Goal: Information Seeking & Learning: Learn about a topic

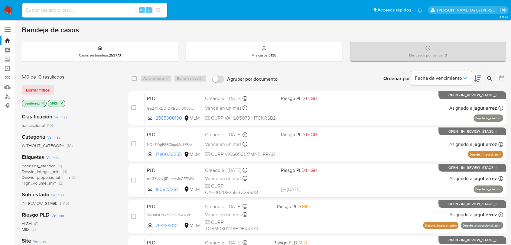
click at [44, 165] on span "Fondeos_efectivo" at bounding box center [39, 166] width 34 height 6
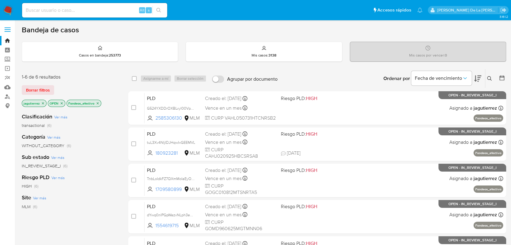
click at [85, 181] on div "Riesgo PLD Ver más HIGH (6)" at bounding box center [70, 181] width 97 height 15
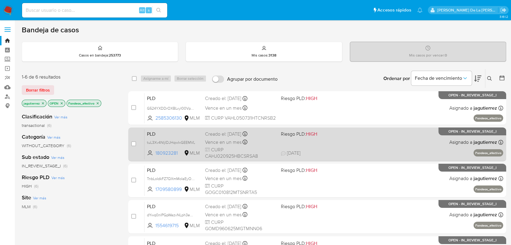
click at [344, 146] on div "PLD tuL3Xv4NIjIDJHqwIxGEEMVL 180923281 MLM Riesgo PLD: HIGH Creado el: 12/09/20…" at bounding box center [323, 144] width 358 height 31
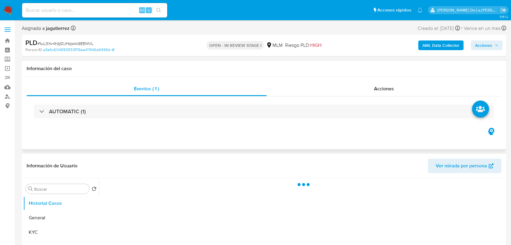
select select "10"
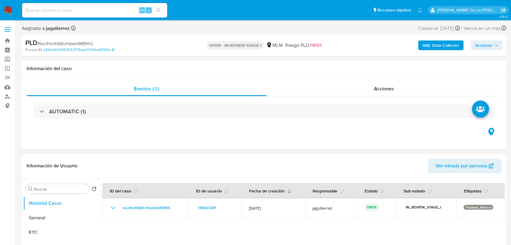
scroll to position [34, 0]
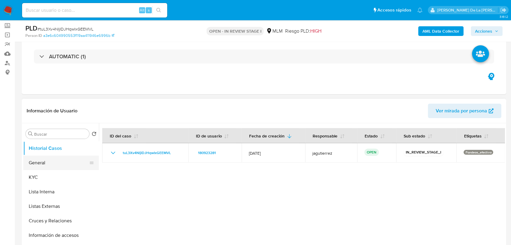
click at [52, 160] on button "General" at bounding box center [58, 163] width 71 height 15
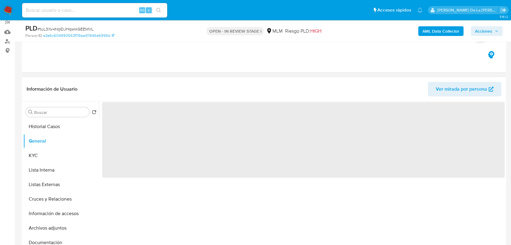
scroll to position [101, 0]
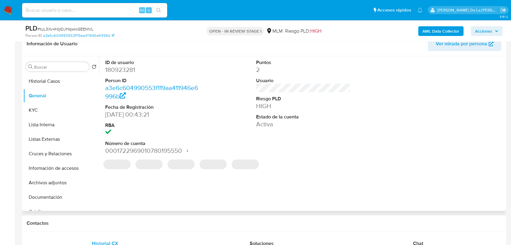
click at [126, 70] on dd "180923281" at bounding box center [152, 70] width 95 height 8
copy dd "180923281"
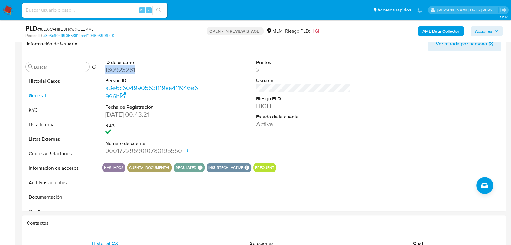
scroll to position [235, 0]
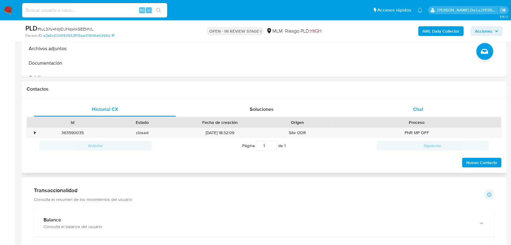
click at [438, 111] on div "Chat" at bounding box center [418, 109] width 142 height 15
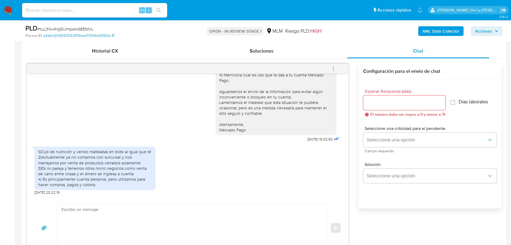
scroll to position [302, 0]
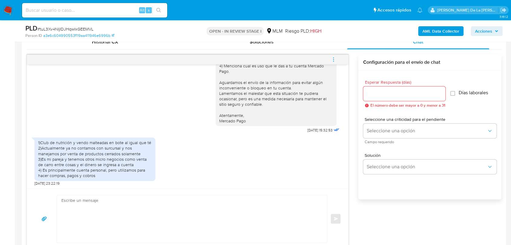
click at [334, 59] on icon "menu-action" at bounding box center [333, 59] width 5 height 5
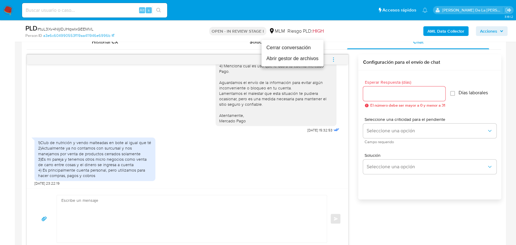
click at [296, 51] on li "Cerrar conversación" at bounding box center [292, 47] width 62 height 11
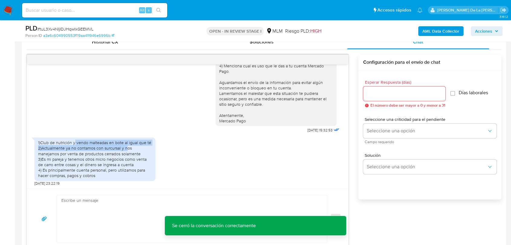
drag, startPoint x: 74, startPoint y: 144, endPoint x: 146, endPoint y: 146, distance: 72.2
click at [146, 146] on div "1)Club de nutrición y vendo malteadas en bote al igual que té 2)Actualmente ya …" at bounding box center [95, 159] width 114 height 38
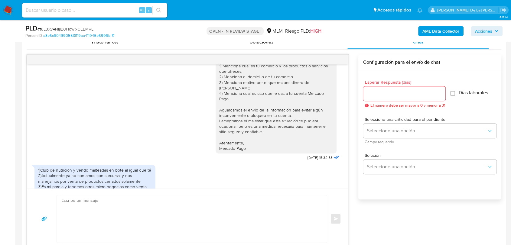
scroll to position [70, 0]
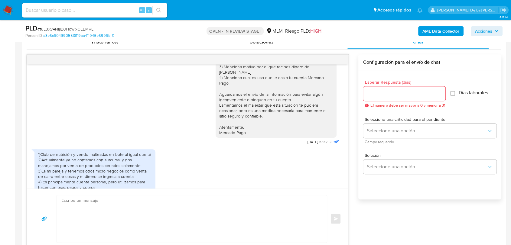
click at [163, 68] on div "Estimado cliente, Te comunicamos que de acuerdo con las políticas de control de…" at bounding box center [187, 72] width 306 height 150
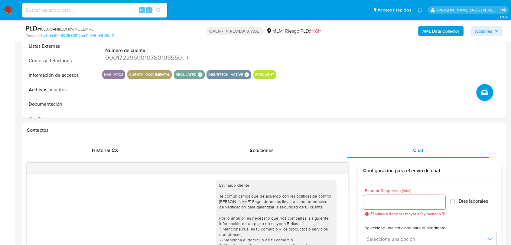
scroll to position [134, 0]
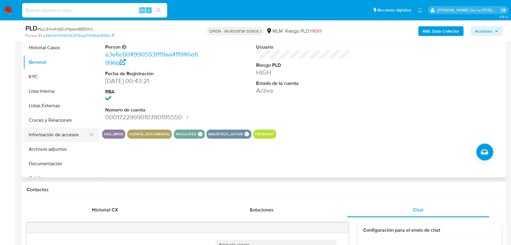
click at [60, 131] on button "Información de accesos" at bounding box center [58, 134] width 71 height 15
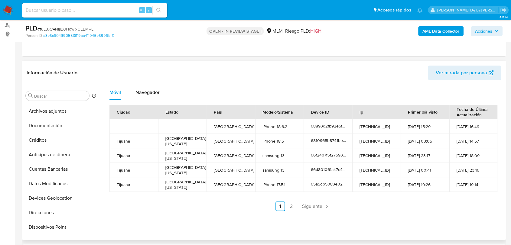
scroll to position [101, 0]
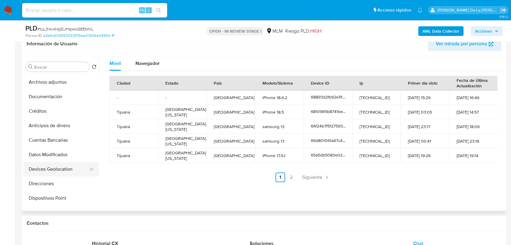
click at [67, 168] on button "Devices Geolocation" at bounding box center [58, 169] width 71 height 15
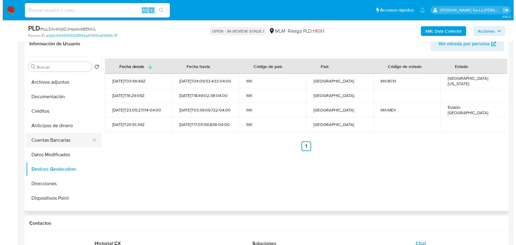
scroll to position [67, 0]
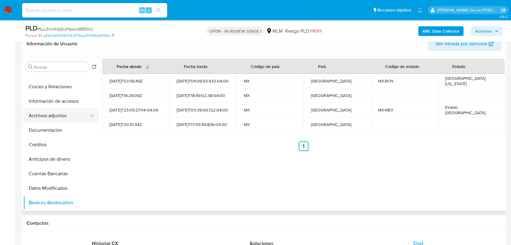
click at [61, 114] on button "Archivos adjuntos" at bounding box center [58, 115] width 71 height 15
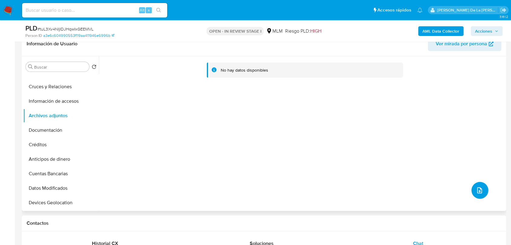
click at [482, 192] on button "upload-file" at bounding box center [479, 190] width 17 height 17
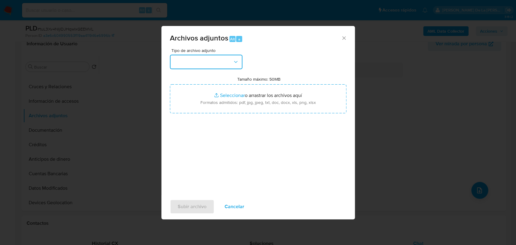
click at [227, 62] on button "button" at bounding box center [206, 62] width 73 height 15
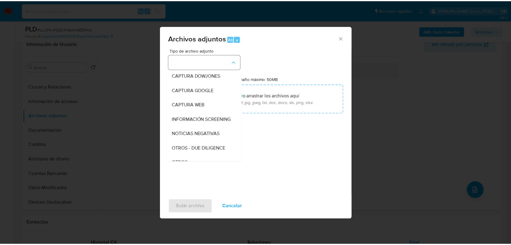
scroll to position [31, 0]
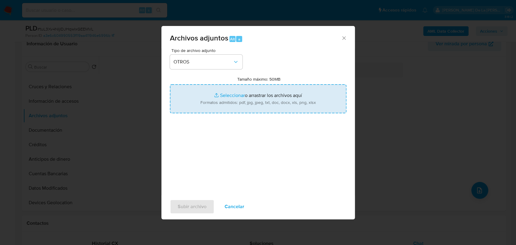
type input "C:\fakepath\180923281_JOSHUA ARATH CASAS HERNANDEZ_SEP2025.pdf"
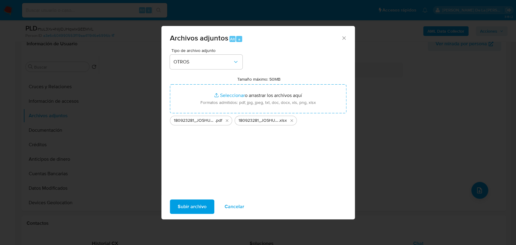
click at [188, 206] on span "Subir archivo" at bounding box center [192, 206] width 29 height 13
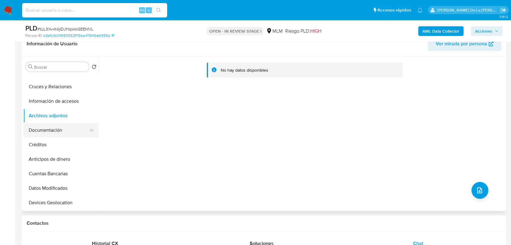
click at [36, 125] on button "Documentación" at bounding box center [58, 130] width 71 height 15
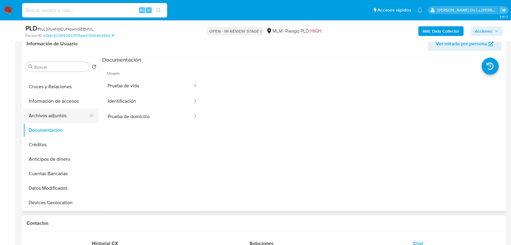
click at [37, 113] on button "Archivos adjuntos" at bounding box center [58, 115] width 71 height 15
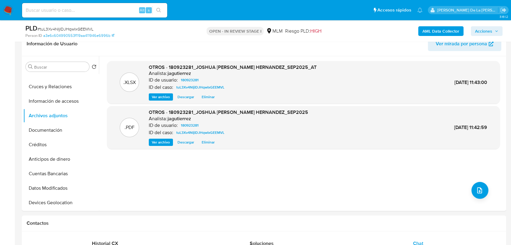
click at [492, 32] on span "Acciones" at bounding box center [483, 31] width 17 height 10
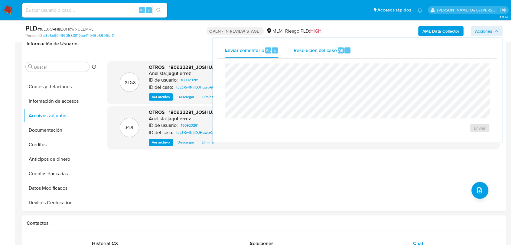
click at [338, 53] on span "Alt" at bounding box center [340, 50] width 5 height 6
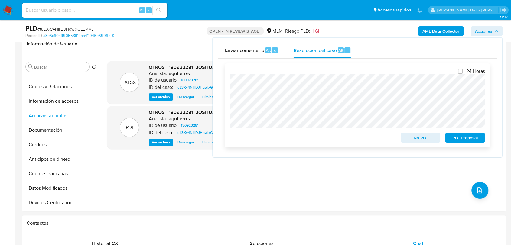
click at [407, 134] on span "No ROI" at bounding box center [420, 138] width 31 height 8
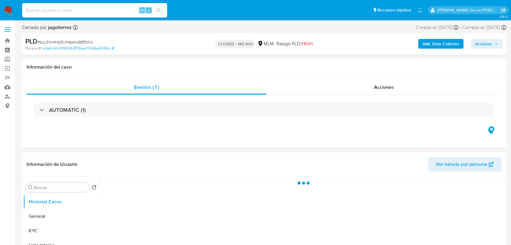
select select "10"
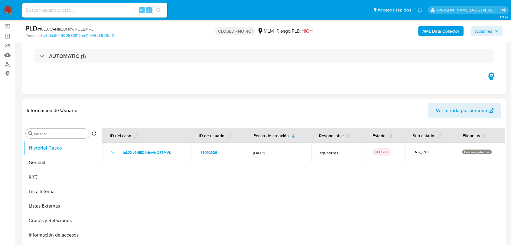
scroll to position [67, 0]
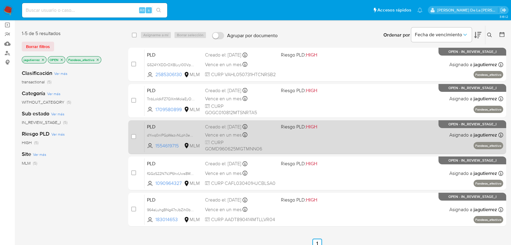
scroll to position [34, 0]
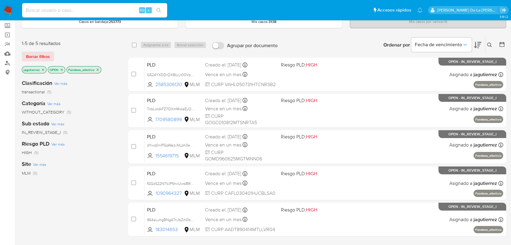
click at [5, 10] on img at bounding box center [8, 10] width 10 height 10
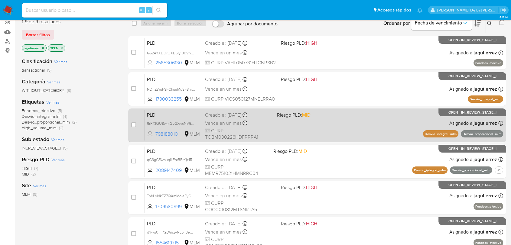
scroll to position [67, 0]
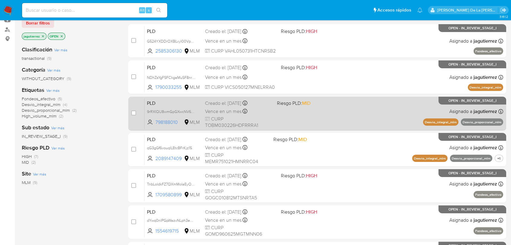
click at [231, 107] on div "Vence en un mes Vence el [DATE] 02:11:24" at bounding box center [238, 111] width 67 height 8
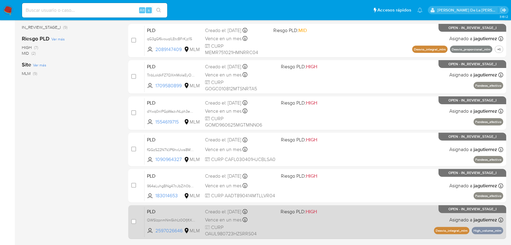
scroll to position [217, 0]
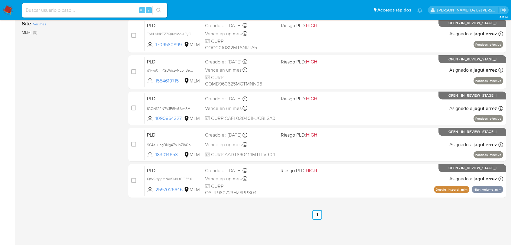
click at [198, 220] on div "3.161.2" at bounding box center [264, 24] width 484 height 434
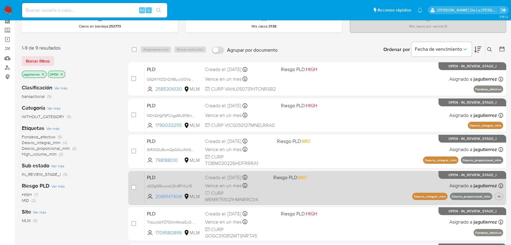
scroll to position [0, 0]
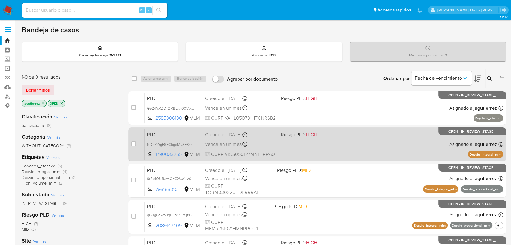
click at [335, 146] on div "PLD NDhZsYgFSFCkgaMuSF8nr5zE 1790033255 MLM Riesgo PLD: HIGH Creado el: 12/09/2…" at bounding box center [323, 144] width 358 height 31
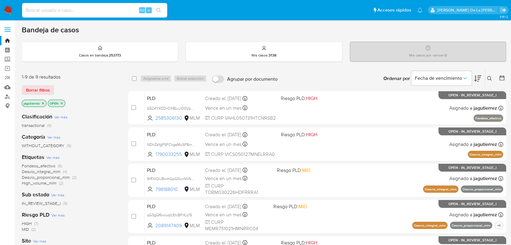
click at [52, 10] on input at bounding box center [94, 10] width 145 height 8
paste input "1259456014_RAMON"
drag, startPoint x: 51, startPoint y: 10, endPoint x: 211, endPoint y: 16, distance: 159.9
click at [210, 16] on ul "Pausado Ver notificaciones 1259456014_RAMON Alt s Accesos rápidos Presiona las …" at bounding box center [222, 9] width 406 height 15
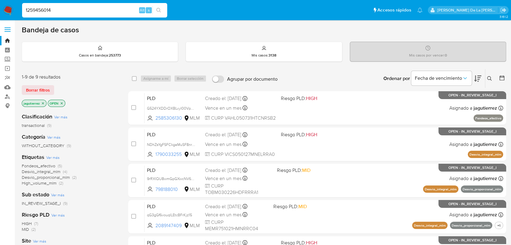
type input "1259456014"
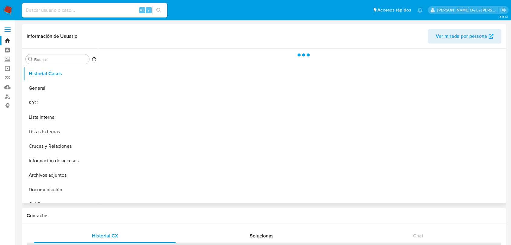
select select "10"
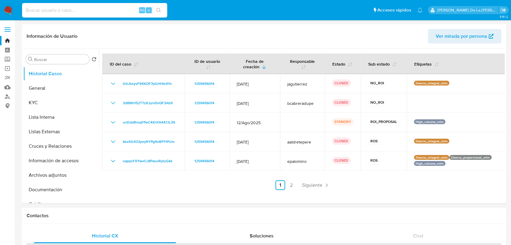
click at [49, 13] on input at bounding box center [94, 10] width 145 height 8
paste input "180923281_JOSHUA"
drag, startPoint x: 48, startPoint y: 11, endPoint x: 147, endPoint y: 18, distance: 99.3
click at [143, 16] on div "180923281_JOSHUA Alt s" at bounding box center [94, 10] width 145 height 15
type input "180923281"
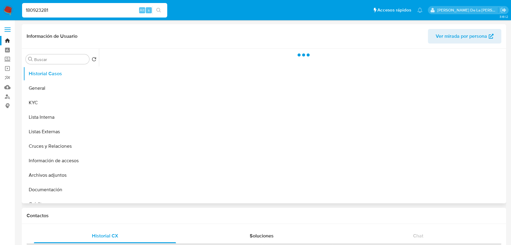
select select "10"
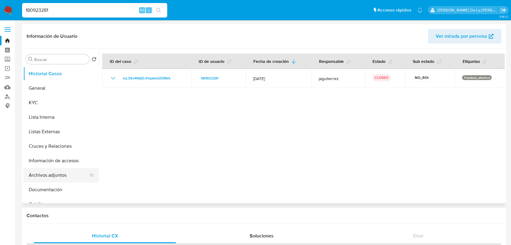
click at [55, 170] on button "Archivos adjuntos" at bounding box center [58, 175] width 71 height 15
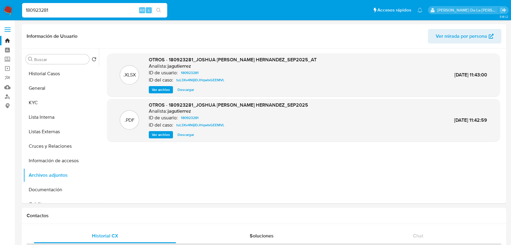
click at [5, 13] on img at bounding box center [8, 10] width 10 height 10
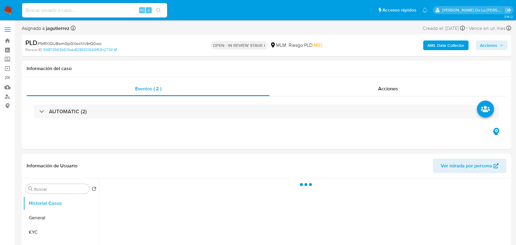
select select "10"
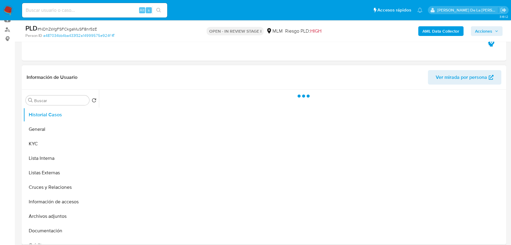
select select "10"
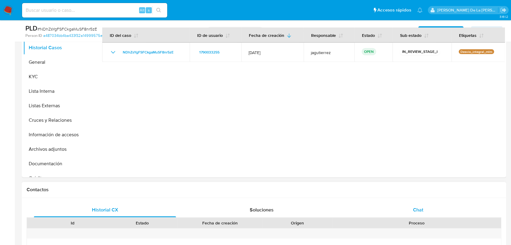
click at [408, 207] on div "Chat" at bounding box center [418, 210] width 142 height 15
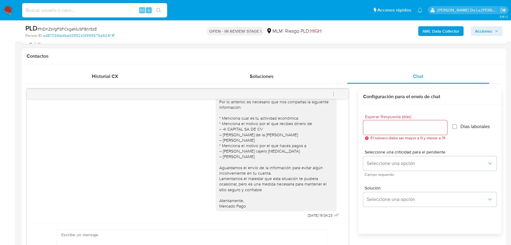
scroll to position [268, 0]
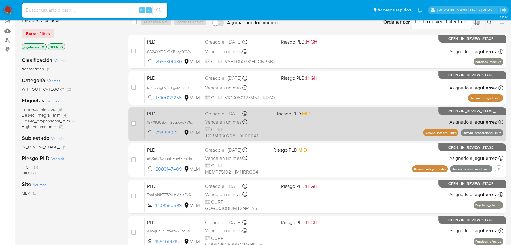
scroll to position [67, 0]
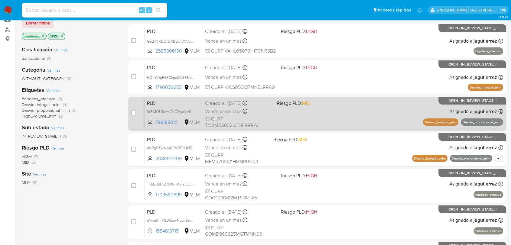
click at [355, 112] on div "PLD 9rRXIQU8wmGpGXwcNV6rQ0wo 798188010 MLM Riesgo PLD: MID Creado el: [DATE] Cr…" at bounding box center [323, 113] width 358 height 31
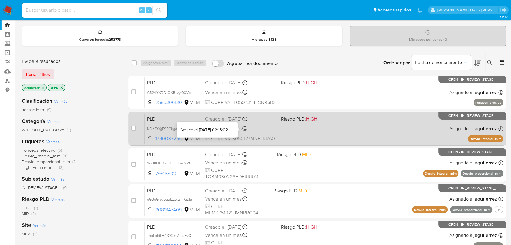
scroll to position [0, 0]
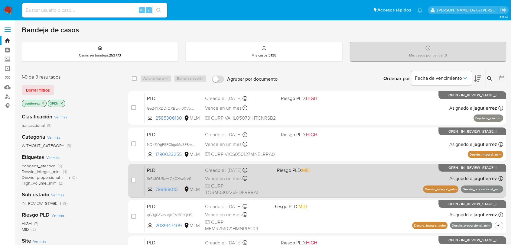
click at [346, 175] on div "PLD 9rRXIQU8wmGpGXwcNV6rQ0wo 798188010 MLM Riesgo PLD: MID Creado el: 12/09/202…" at bounding box center [323, 180] width 358 height 31
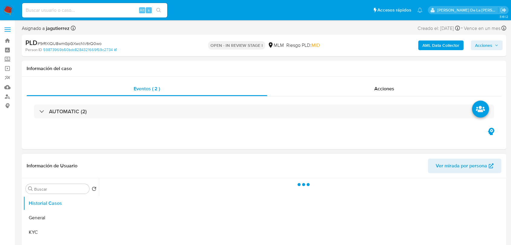
select select "10"
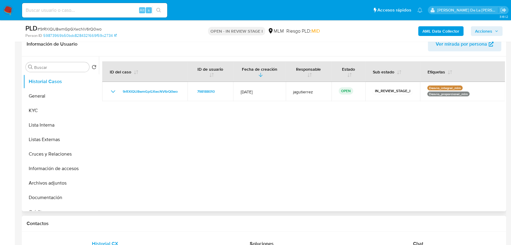
scroll to position [201, 0]
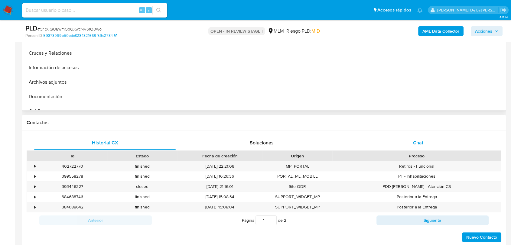
drag, startPoint x: 413, startPoint y: 142, endPoint x: 406, endPoint y: 142, distance: 6.7
click at [413, 142] on span "Chat" at bounding box center [418, 142] width 10 height 7
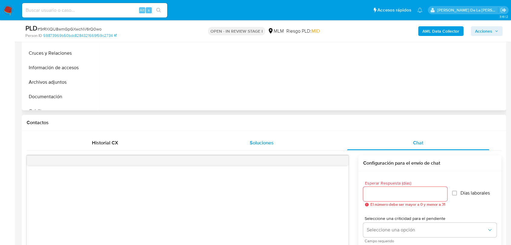
click at [296, 144] on div "Soluciones" at bounding box center [261, 143] width 142 height 15
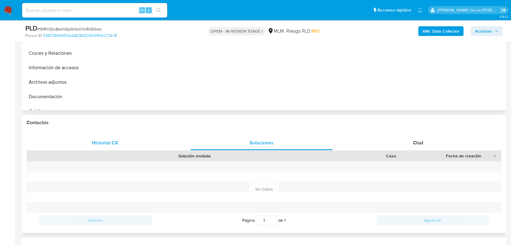
click at [110, 140] on span "Historial CX" at bounding box center [105, 142] width 26 height 7
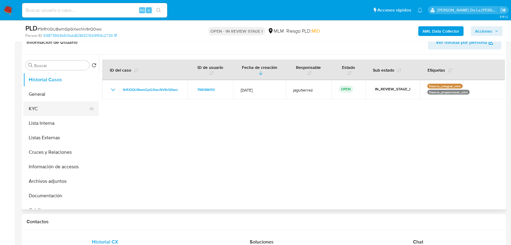
scroll to position [101, 0]
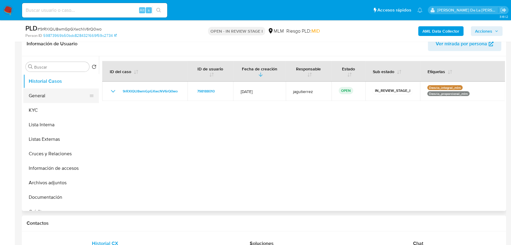
click at [44, 102] on button "General" at bounding box center [58, 96] width 71 height 15
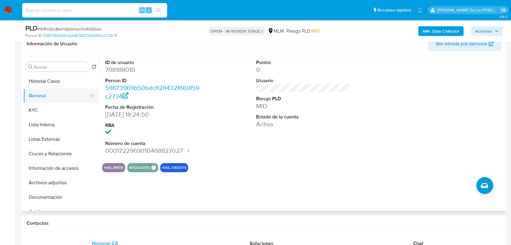
click at [51, 102] on button "General" at bounding box center [58, 96] width 71 height 15
click at [45, 110] on button "KYC" at bounding box center [58, 110] width 71 height 15
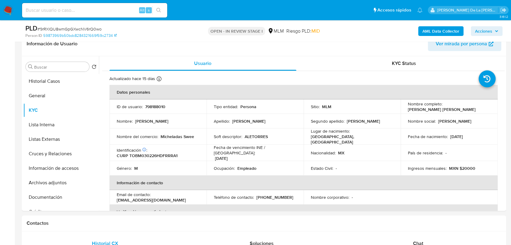
drag, startPoint x: 403, startPoint y: 110, endPoint x: 469, endPoint y: 110, distance: 66.5
click at [471, 109] on td "Nombre completo : [PERSON_NAME]" at bounding box center [448, 106] width 97 height 15
drag, startPoint x: 160, startPoint y: 135, endPoint x: 193, endPoint y: 133, distance: 33.6
click at [193, 134] on div "Nombre del comercio : Micheladas Swee" at bounding box center [158, 136] width 82 height 5
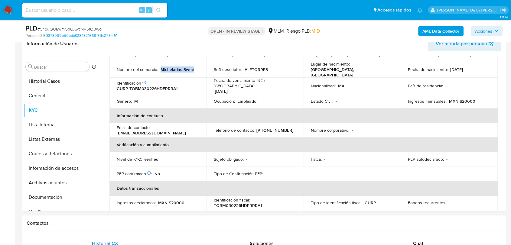
scroll to position [0, 0]
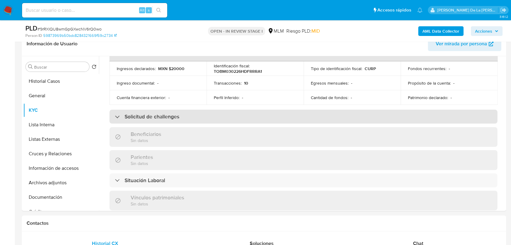
click at [120, 113] on div "Solicitud de challenges" at bounding box center [147, 116] width 64 height 7
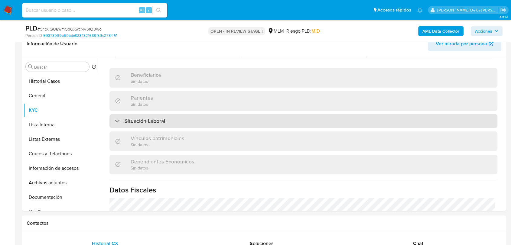
click at [126, 123] on h3 "Situación Laboral" at bounding box center [144, 121] width 40 height 7
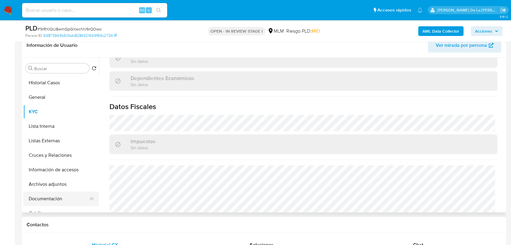
scroll to position [67, 0]
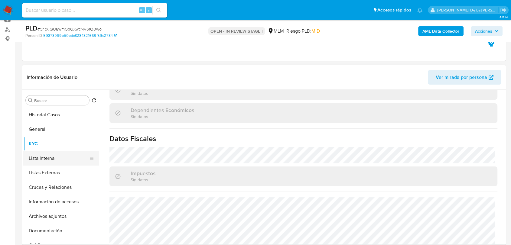
click at [46, 156] on button "Lista Interna" at bounding box center [58, 158] width 71 height 15
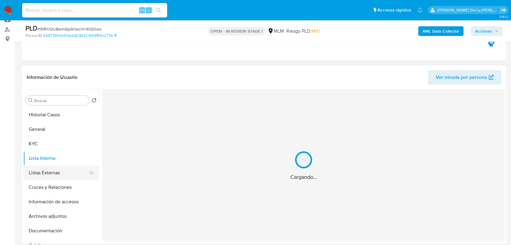
scroll to position [0, 0]
click at [55, 175] on button "Listas Externas" at bounding box center [58, 173] width 71 height 15
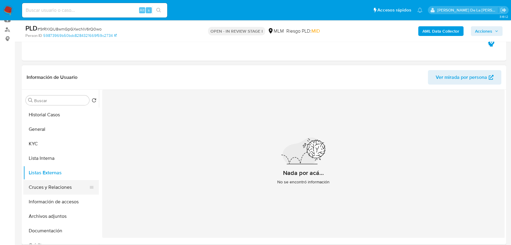
click at [55, 190] on button "Cruces y Relaciones" at bounding box center [58, 187] width 71 height 15
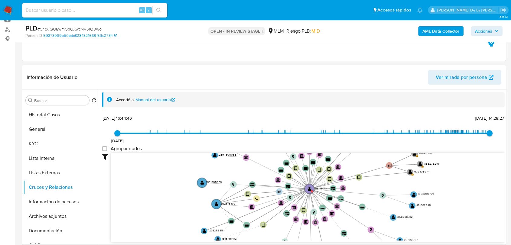
drag, startPoint x: 194, startPoint y: 206, endPoint x: 187, endPoint y: 171, distance: 35.0
click at [187, 171] on icon "device-63b08c6808813b0018d43beb  user-1348158702  1348158702 user-798188010 …" at bounding box center [307, 197] width 393 height 88
click at [63, 198] on button "Información de accesos" at bounding box center [58, 202] width 71 height 15
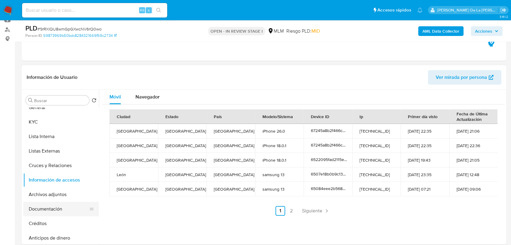
scroll to position [34, 0]
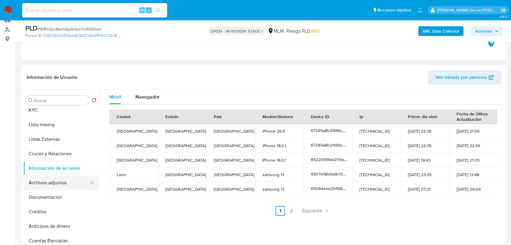
drag, startPoint x: 59, startPoint y: 183, endPoint x: 52, endPoint y: 188, distance: 8.0
click at [59, 184] on button "Archivos adjuntos" at bounding box center [58, 183] width 71 height 15
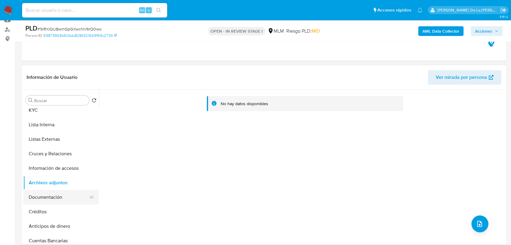
click at [49, 199] on button "Documentación" at bounding box center [58, 197] width 71 height 15
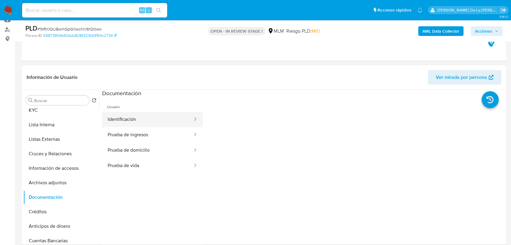
click at [138, 122] on button "Identificación" at bounding box center [147, 119] width 91 height 15
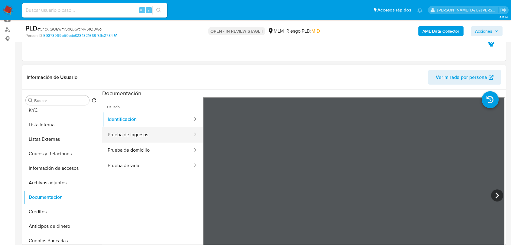
click at [152, 130] on button "Prueba de ingresos" at bounding box center [147, 134] width 91 height 15
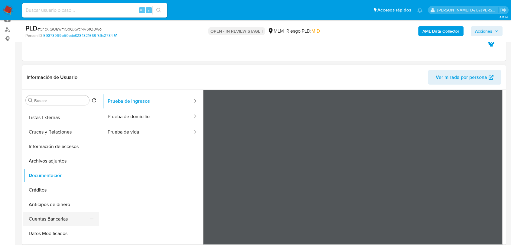
scroll to position [101, 0]
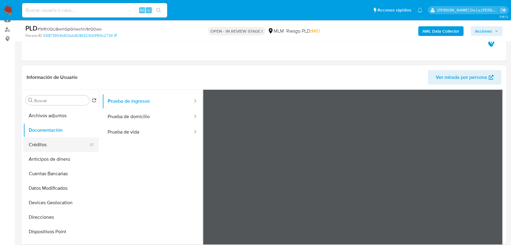
click at [61, 145] on button "Créditos" at bounding box center [58, 144] width 71 height 15
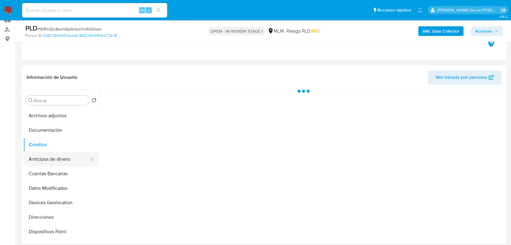
click at [54, 163] on button "Anticipos de dinero" at bounding box center [58, 159] width 71 height 15
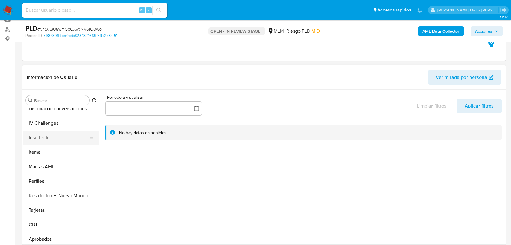
scroll to position [268, 0]
click at [69, 192] on button "Restricciones Nuevo Mundo" at bounding box center [58, 194] width 71 height 15
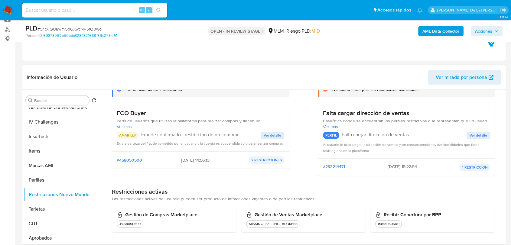
scroll to position [48, 0]
drag, startPoint x: 157, startPoint y: 123, endPoint x: 230, endPoint y: 122, distance: 72.5
click at [230, 122] on span "Perfil de usuarios que utilizan la plataforma para realizar compras y tienen un…" at bounding box center [200, 120] width 167 height 5
drag, startPoint x: 215, startPoint y: 121, endPoint x: 247, endPoint y: 121, distance: 31.1
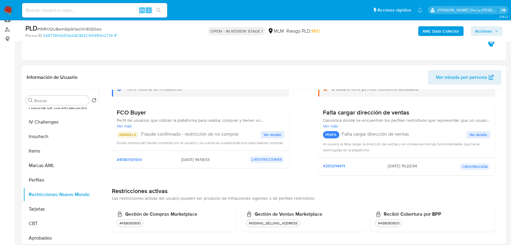
click at [247, 121] on span "Perfil de usuarios que utilizan la plataforma para realizar compras y tienen un…" at bounding box center [200, 120] width 167 height 5
click at [273, 135] on span "Ver detalle" at bounding box center [272, 135] width 18 height 6
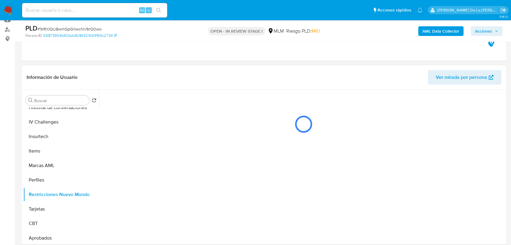
scroll to position [0, 0]
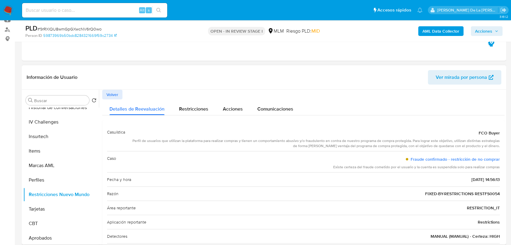
drag, startPoint x: 222, startPoint y: 142, endPoint x: 337, endPoint y: 143, distance: 114.8
click at [337, 143] on div "Perfil de usuarios que utilizan la plataforma para realizar compras y tienen un…" at bounding box center [314, 143] width 369 height 10
drag, startPoint x: 300, startPoint y: 140, endPoint x: 395, endPoint y: 136, distance: 94.7
click at [395, 136] on div "FCO Buyer Perfil de usuarios que utilizan la plataforma para realizar compras y…" at bounding box center [314, 137] width 369 height 21
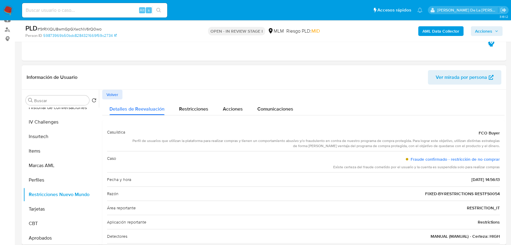
click at [356, 143] on div "Perfil de usuarios que utilizan la plataforma para realizar compras y tienen un…" at bounding box center [314, 143] width 369 height 10
drag, startPoint x: 347, startPoint y: 142, endPoint x: 428, endPoint y: 139, distance: 81.9
click at [428, 139] on div "Perfil de usuarios que utilizan la plataforma para realizar compras y tienen un…" at bounding box center [314, 143] width 369 height 10
drag, startPoint x: 413, startPoint y: 141, endPoint x: 372, endPoint y: 146, distance: 42.0
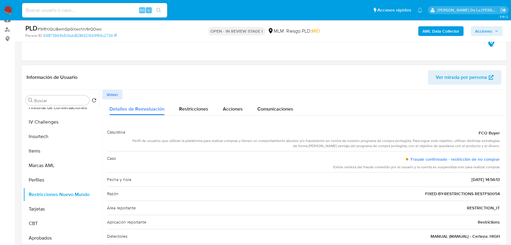
click at [372, 146] on div "Perfil de usuarios que utilizan la plataforma para realizar compras y tienen un…" at bounding box center [314, 143] width 369 height 10
drag, startPoint x: 399, startPoint y: 145, endPoint x: 435, endPoint y: 145, distance: 36.3
click at [435, 145] on div "Perfil de usuarios que utilizan la plataforma para realizar compras y tienen un…" at bounding box center [314, 143] width 369 height 10
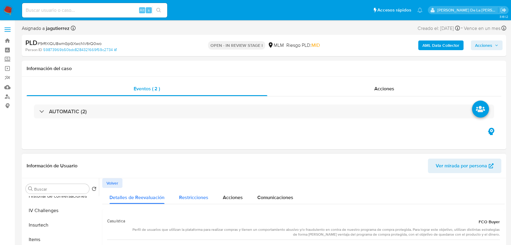
click at [189, 194] on span "Restricciones" at bounding box center [193, 197] width 29 height 7
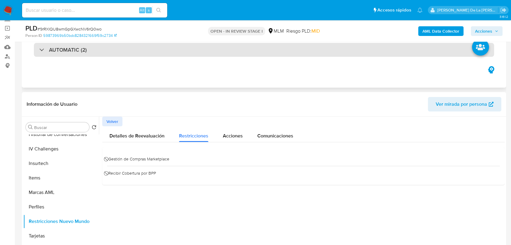
scroll to position [67, 0]
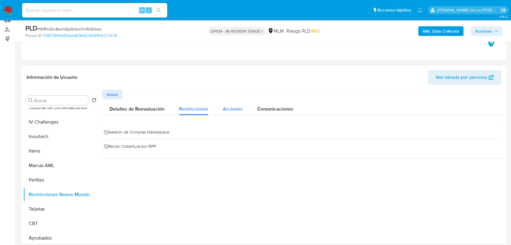
click at [243, 109] on button "Acciones" at bounding box center [232, 107] width 34 height 16
click at [276, 107] on span "Comunicaciones" at bounding box center [275, 108] width 36 height 7
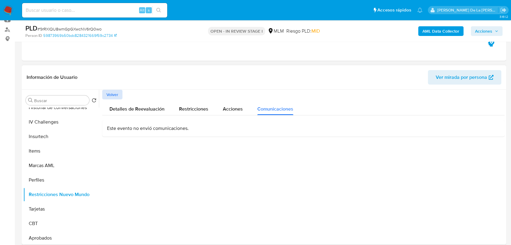
click at [108, 98] on span "Volver" at bounding box center [112, 94] width 12 height 8
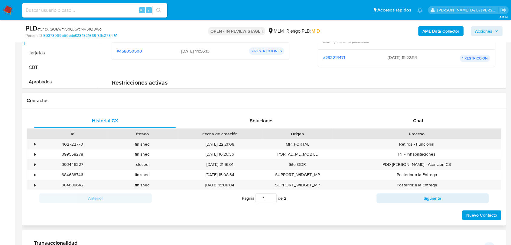
scroll to position [235, 0]
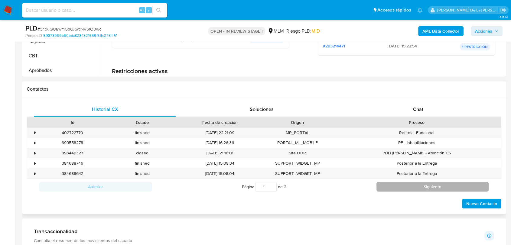
click at [409, 184] on button "Siguiente" at bounding box center [432, 187] width 112 height 10
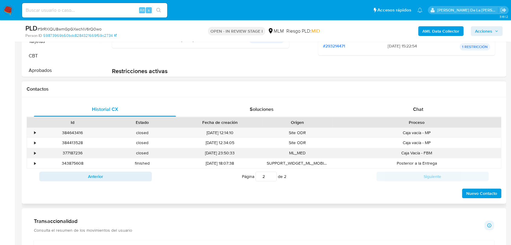
click at [36, 153] on div "•" at bounding box center [35, 153] width 2 height 6
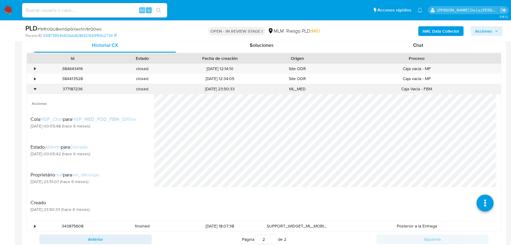
scroll to position [302, 0]
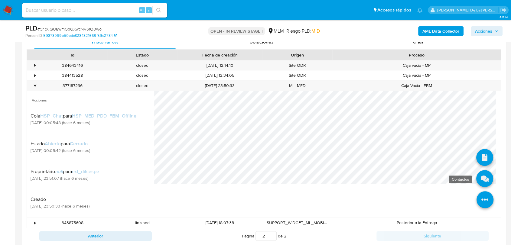
click at [484, 172] on icon at bounding box center [484, 178] width 17 height 17
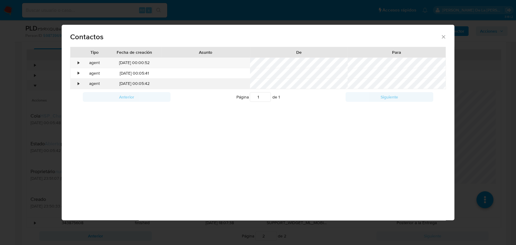
click at [78, 87] on div "•" at bounding box center [75, 84] width 11 height 10
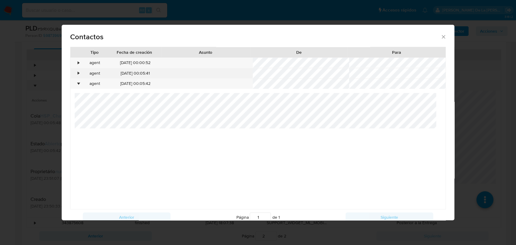
click at [74, 76] on div "•" at bounding box center [75, 73] width 11 height 10
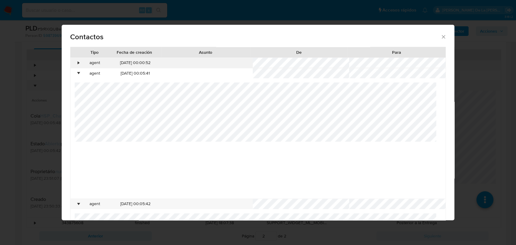
click at [77, 63] on div "•" at bounding box center [75, 63] width 11 height 10
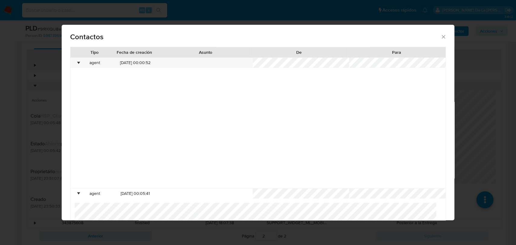
click at [441, 34] on icon "close" at bounding box center [443, 37] width 6 height 6
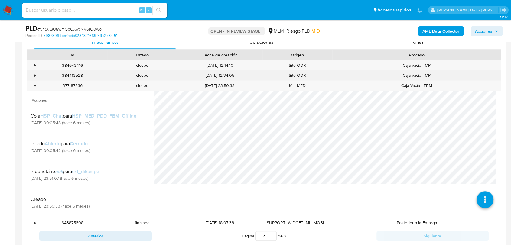
click at [35, 74] on div "•" at bounding box center [35, 76] width 2 height 6
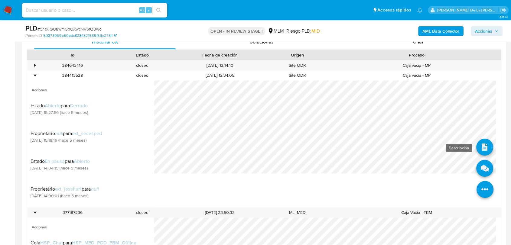
click at [476, 153] on icon at bounding box center [484, 147] width 17 height 17
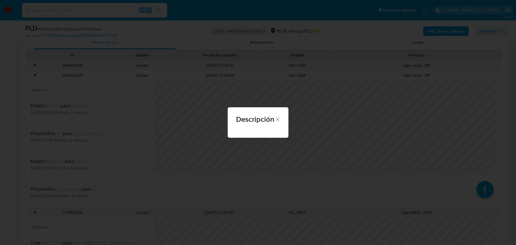
click at [448, 175] on div "Descripción" at bounding box center [258, 122] width 516 height 245
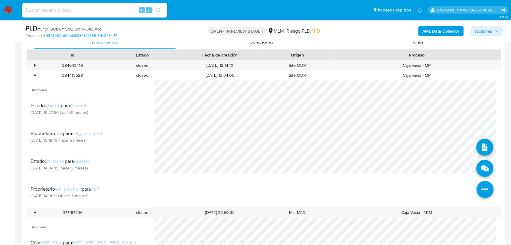
click at [481, 184] on icon at bounding box center [484, 189] width 17 height 17
click at [476, 167] on icon at bounding box center [484, 168] width 17 height 17
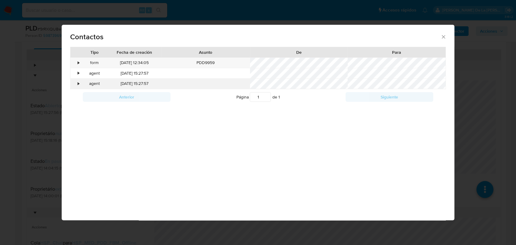
drag, startPoint x: 81, startPoint y: 82, endPoint x: 77, endPoint y: 82, distance: 4.6
click at [80, 82] on div "• agent 12/05/2025 15:27:57" at bounding box center [257, 84] width 375 height 10
click at [76, 82] on div "•" at bounding box center [75, 84] width 11 height 10
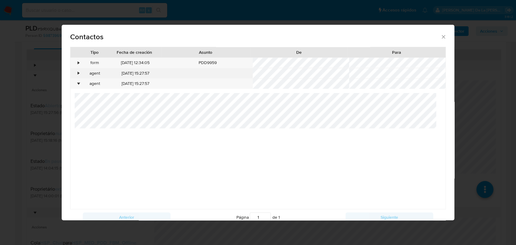
click at [75, 72] on div "•" at bounding box center [75, 73] width 11 height 10
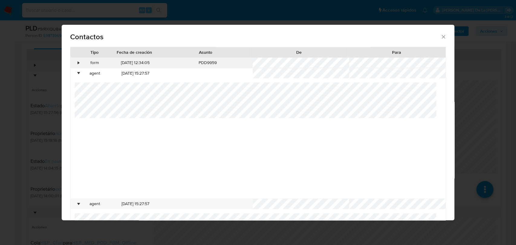
click at [73, 61] on div "•" at bounding box center [75, 63] width 11 height 10
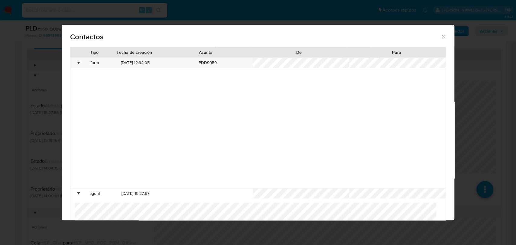
click at [14, 98] on div "Contactos Tipo Fecha de creación Asunto De Para • form 12/05/2025 12:34:05 PDD9…" at bounding box center [258, 122] width 516 height 245
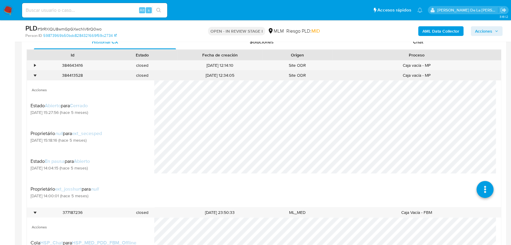
click at [33, 73] on div "•" at bounding box center [32, 75] width 11 height 10
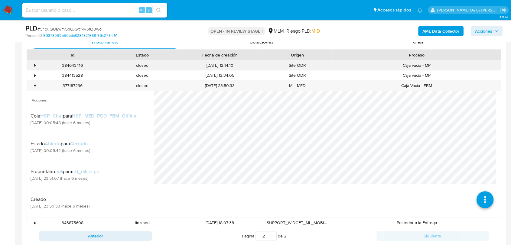
click at [34, 64] on div "•" at bounding box center [35, 66] width 2 height 6
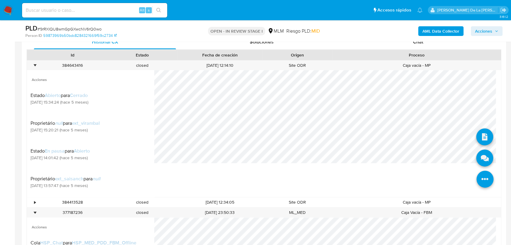
click at [479, 127] on li at bounding box center [484, 137] width 17 height 24
click at [479, 130] on icon at bounding box center [484, 136] width 17 height 17
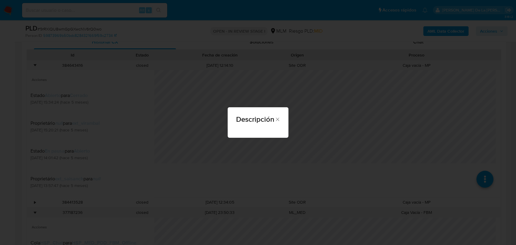
click at [312, 123] on div "Descripción" at bounding box center [258, 122] width 516 height 245
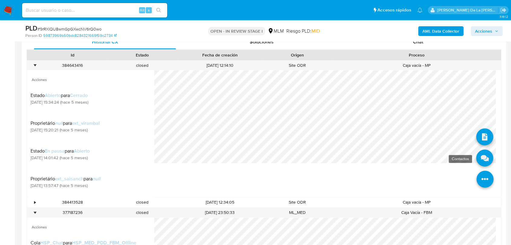
click at [480, 155] on icon at bounding box center [484, 158] width 17 height 17
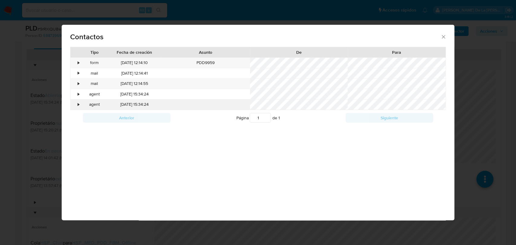
click at [78, 104] on div "•" at bounding box center [79, 105] width 2 height 6
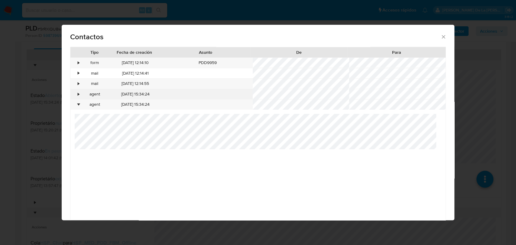
click at [75, 94] on div "•" at bounding box center [75, 94] width 11 height 10
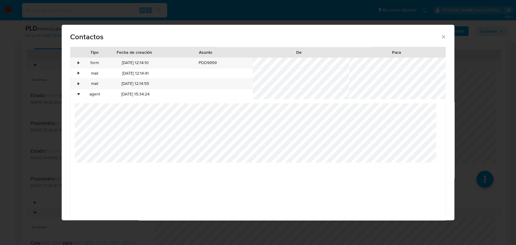
click at [67, 79] on div "Tipo Fecha de creación Asunto De Para • form 13/05/2025 12:14:10 PDD9959 • mail…" at bounding box center [258, 211] width 392 height 328
click at [78, 84] on div "•" at bounding box center [79, 84] width 2 height 6
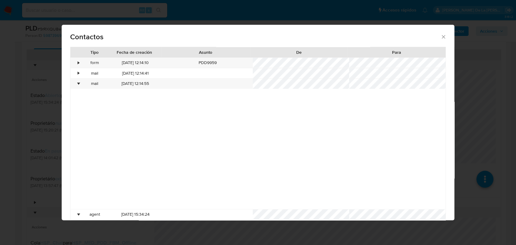
click at [0, 120] on div "Contactos Tipo Fecha de creación Asunto De Para • form 13/05/2025 12:14:10 PDD9…" at bounding box center [258, 122] width 516 height 245
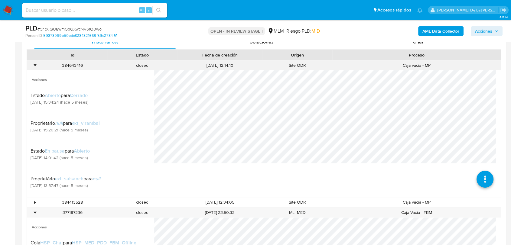
click at [33, 66] on div "•" at bounding box center [32, 65] width 11 height 10
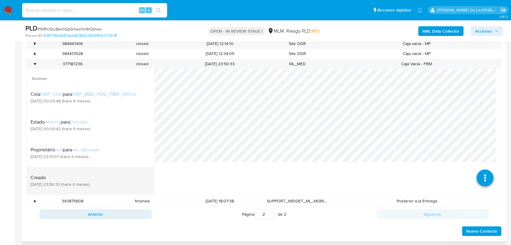
scroll to position [336, 0]
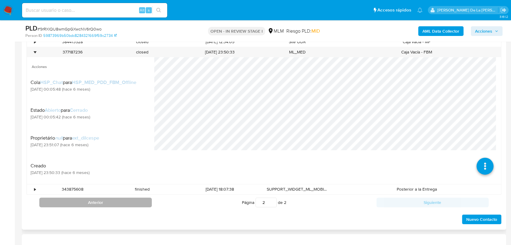
click at [74, 202] on button "Anterior" at bounding box center [95, 203] width 112 height 10
type input "1"
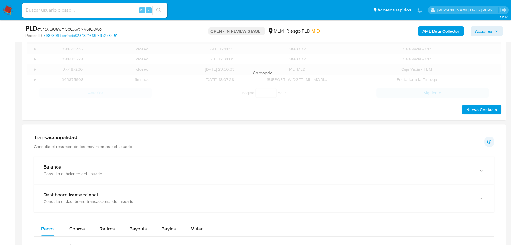
scroll to position [302, 0]
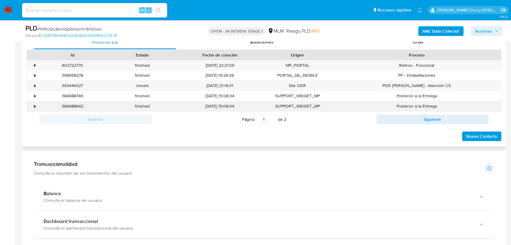
click at [33, 109] on div "•" at bounding box center [32, 106] width 11 height 10
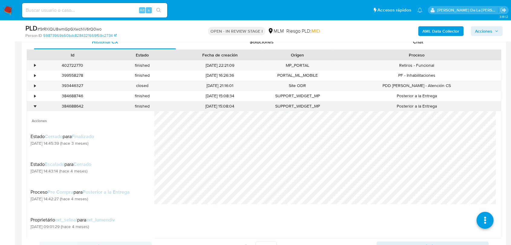
click at [32, 106] on div "•" at bounding box center [32, 106] width 11 height 10
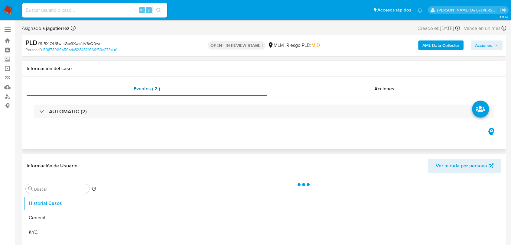
select select "10"
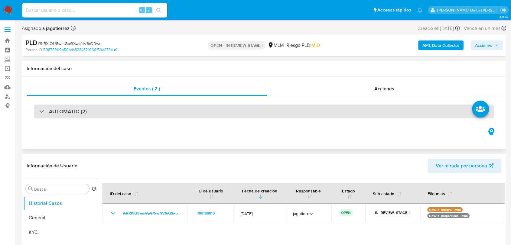
click at [46, 117] on div "AUTOMATIC (2)" at bounding box center [264, 112] width 460 height 14
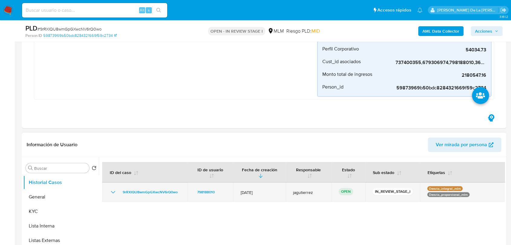
scroll to position [302, 0]
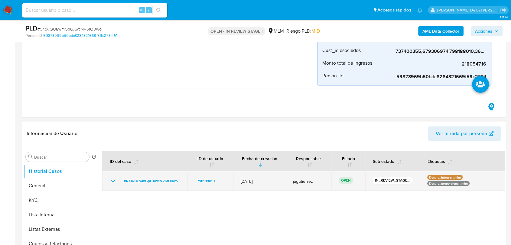
drag, startPoint x: 436, startPoint y: 176, endPoint x: 459, endPoint y: 178, distance: 22.7
click at [459, 178] on p "Desvio_integral_mlm" at bounding box center [444, 177] width 35 height 5
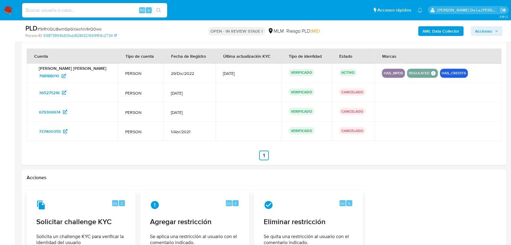
scroll to position [1040, 0]
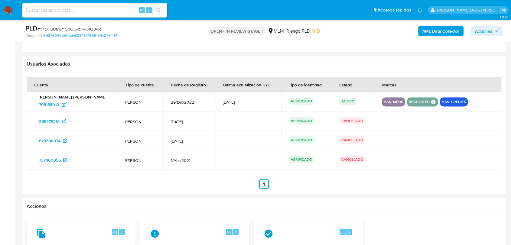
drag, startPoint x: 463, startPoint y: 103, endPoint x: 30, endPoint y: 109, distance: 432.7
click at [30, 109] on tr "Martin Alejandro Torres Barragan 798188010 PERSON 29/Dic/2022 15/Sep/2025 VERIF…" at bounding box center [264, 101] width 474 height 19
click at [383, 114] on td at bounding box center [437, 120] width 127 height 19
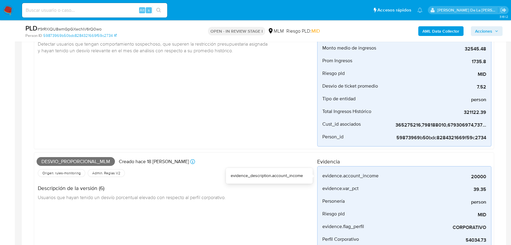
scroll to position [67, 0]
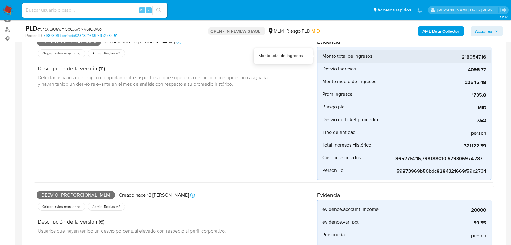
drag, startPoint x: 454, startPoint y: 58, endPoint x: 485, endPoint y: 60, distance: 30.2
click at [485, 60] on span "2180547.16" at bounding box center [440, 57] width 91 height 6
click at [463, 61] on div "2180547.16" at bounding box center [440, 56] width 91 height 13
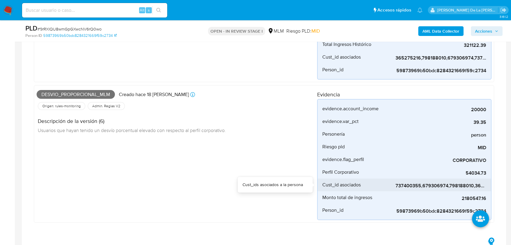
scroll to position [201, 0]
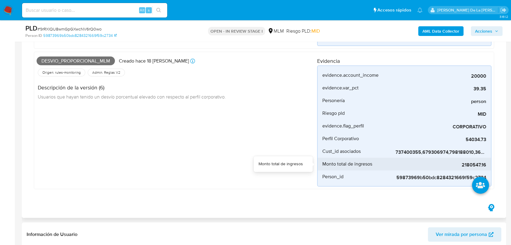
drag, startPoint x: 354, startPoint y: 162, endPoint x: 384, endPoint y: 161, distance: 29.6
click at [384, 161] on div "Monto total de ingresos" at bounding box center [358, 164] width 73 height 13
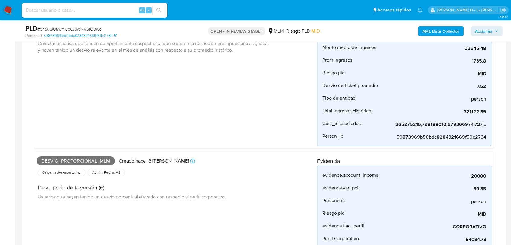
scroll to position [168, 0]
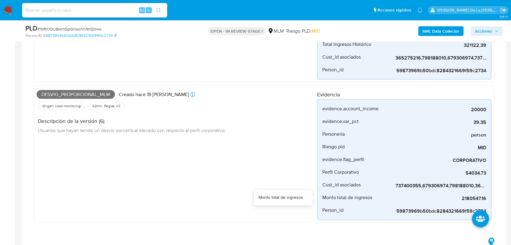
drag, startPoint x: 341, startPoint y: 196, endPoint x: 498, endPoint y: 192, distance: 156.8
click at [498, 192] on div "AUTOMATIC (2) Desvio_integral_mlm Creado hace 18 días Creado: 12/09/2025 03:15:…" at bounding box center [264, 71] width 474 height 329
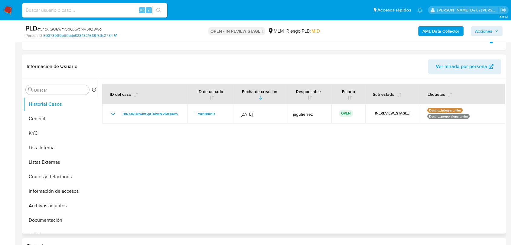
scroll to position [403, 0]
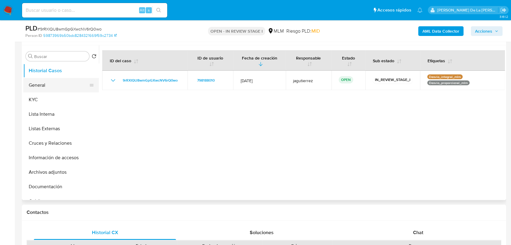
click at [44, 85] on button "General" at bounding box center [58, 85] width 71 height 15
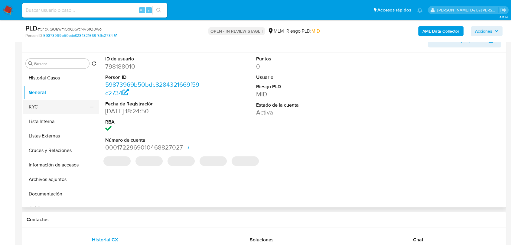
click at [49, 98] on button "General" at bounding box center [61, 92] width 76 height 15
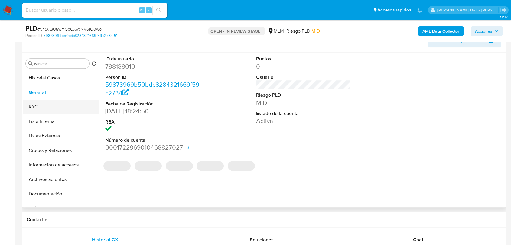
click at [58, 107] on button "KYC" at bounding box center [58, 107] width 71 height 15
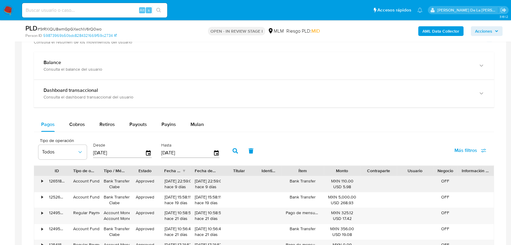
scroll to position [738, 0]
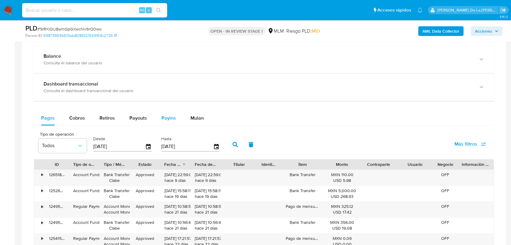
click at [167, 116] on span "Payins" at bounding box center [168, 117] width 15 height 7
select select "10"
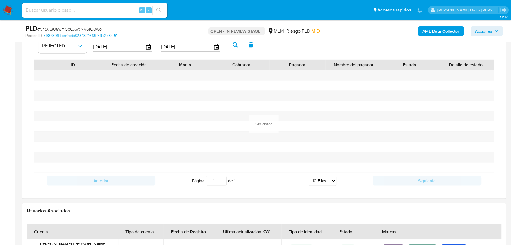
scroll to position [839, 0]
click at [147, 46] on icon "button" at bounding box center [148, 46] width 11 height 11
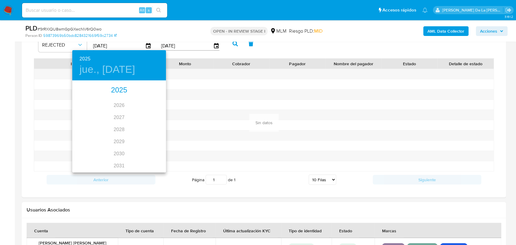
click at [118, 99] on div "2025 2026 2027 2028 2029 2030 2031 2032 2033 2034 2035" at bounding box center [119, 126] width 94 height 91
click at [118, 89] on div "2025" at bounding box center [119, 90] width 94 height 12
click at [124, 137] on div "ago." at bounding box center [118, 138] width 31 height 23
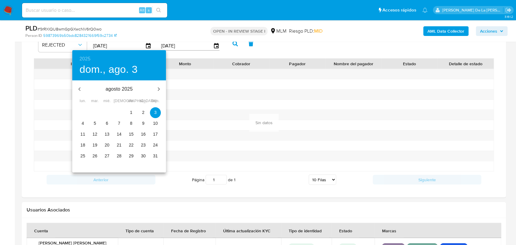
click at [107, 154] on p "27" at bounding box center [107, 156] width 5 height 6
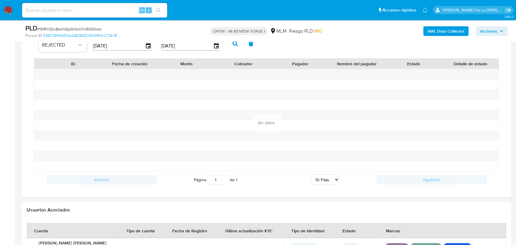
type input "27/08/2025"
click at [214, 47] on icon "button" at bounding box center [216, 46] width 11 height 11
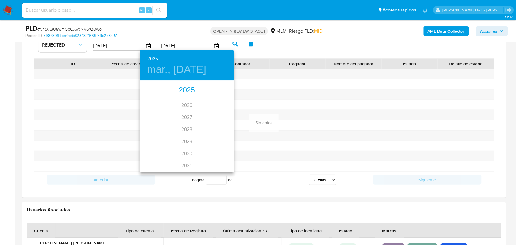
click at [186, 87] on div "2025" at bounding box center [187, 90] width 94 height 12
click at [187, 130] on div "ago." at bounding box center [186, 138] width 31 height 23
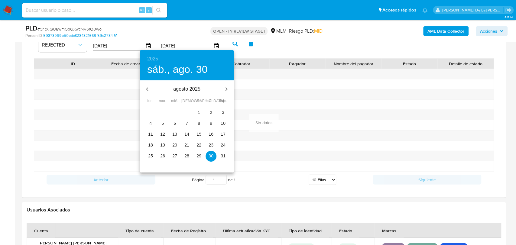
click at [219, 155] on span "31" at bounding box center [223, 156] width 11 height 6
type input "31/08/2025"
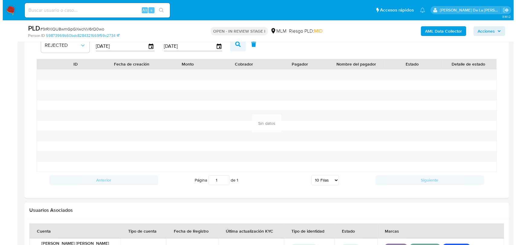
scroll to position [805, 0]
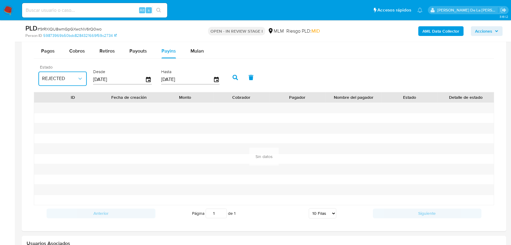
click at [79, 72] on button "REJECTED" at bounding box center [62, 78] width 48 height 15
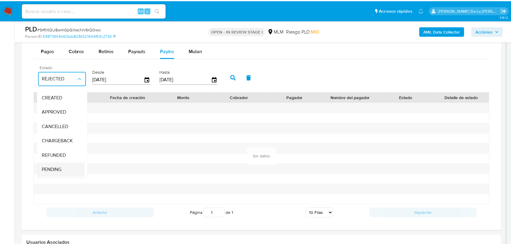
scroll to position [45, 0]
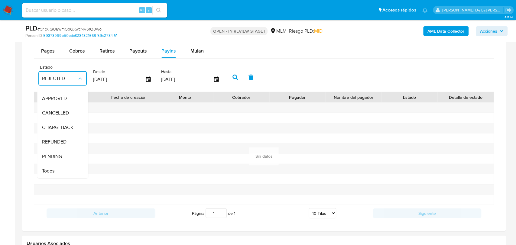
drag, startPoint x: 52, startPoint y: 160, endPoint x: 53, endPoint y: 163, distance: 3.0
click at [53, 164] on div "Todos" at bounding box center [59, 171] width 35 height 15
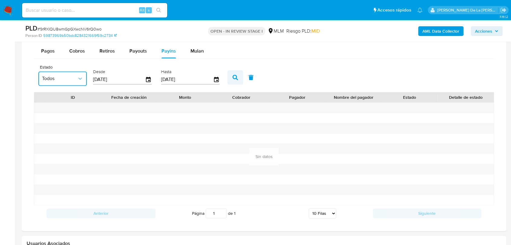
click at [233, 79] on icon "button" at bounding box center [234, 77] width 5 height 5
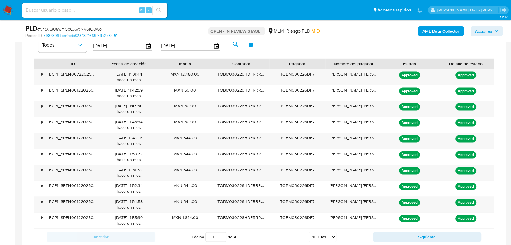
scroll to position [872, 0]
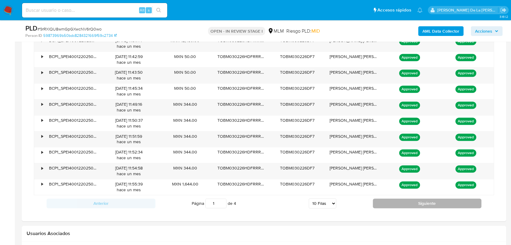
click at [404, 201] on button "Siguiente" at bounding box center [427, 203] width 109 height 10
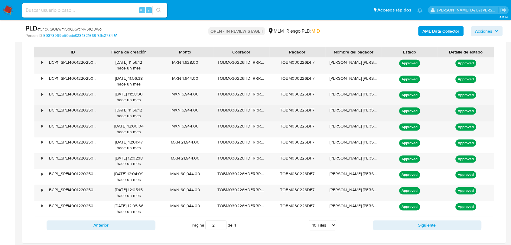
scroll to position [839, 0]
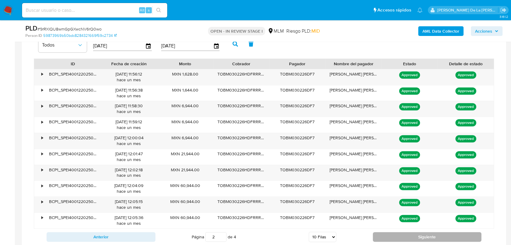
click at [402, 237] on button "Siguiente" at bounding box center [427, 237] width 109 height 10
click at [393, 234] on button "Siguiente" at bounding box center [427, 237] width 109 height 10
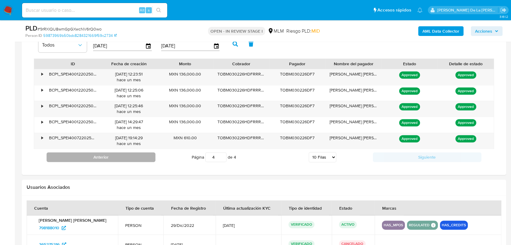
click at [122, 153] on button "Anterior" at bounding box center [101, 157] width 109 height 10
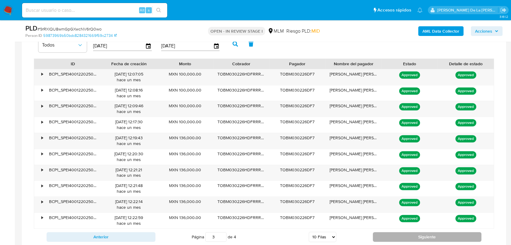
click at [425, 236] on button "Siguiente" at bounding box center [427, 237] width 109 height 10
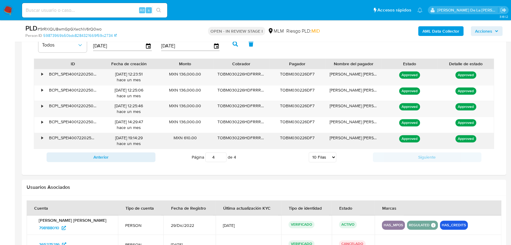
click at [150, 136] on div "29/08/2025 19:14:29 hace un mes" at bounding box center [129, 140] width 48 height 11
drag, startPoint x: 160, startPoint y: 138, endPoint x: 221, endPoint y: 140, distance: 60.4
click at [221, 140] on div "• BCP1_SPEI4007220250901_38432P01202508294400863634 29/08/2025 19:14:29 hace un…" at bounding box center [263, 141] width 459 height 16
click at [221, 140] on div "TOBM030226HDFRRRA1" at bounding box center [241, 141] width 56 height 16
drag, startPoint x: 115, startPoint y: 136, endPoint x: 236, endPoint y: 140, distance: 121.2
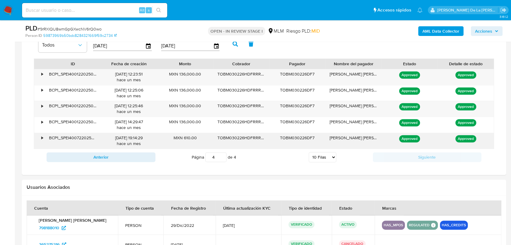
click at [236, 141] on div "• BCP1_SPEI4007220250901_38432P01202508294400863634 29/08/2025 19:14:29 hace un…" at bounding box center [263, 141] width 459 height 16
click at [236, 140] on div "TOBM030226HDFRRRA1" at bounding box center [241, 141] width 56 height 16
drag, startPoint x: 227, startPoint y: 137, endPoint x: 308, endPoint y: 136, distance: 80.7
click at [305, 138] on div "• BCP1_SPEI4007220250901_38432P01202508294400863634 29/08/2025 19:14:29 hace un…" at bounding box center [263, 141] width 459 height 16
click at [308, 136] on div "TOBM030226DF7" at bounding box center [297, 141] width 56 height 16
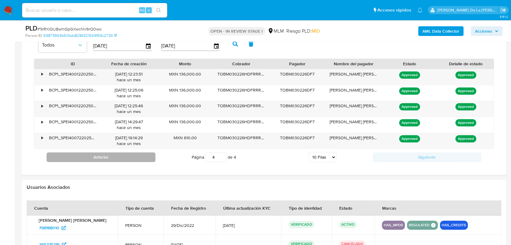
click at [137, 153] on button "Anterior" at bounding box center [101, 157] width 109 height 10
type input "3"
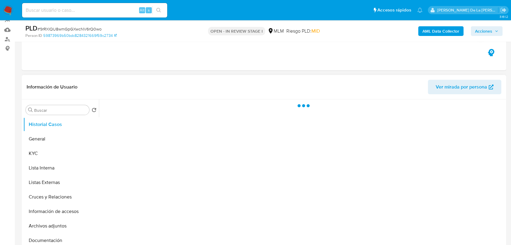
scroll to position [67, 0]
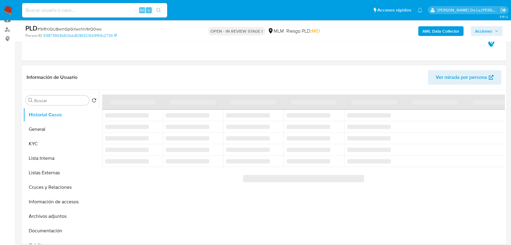
select select "10"
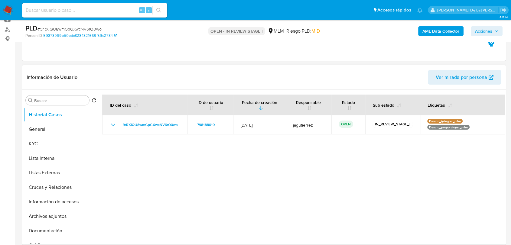
scroll to position [101, 0]
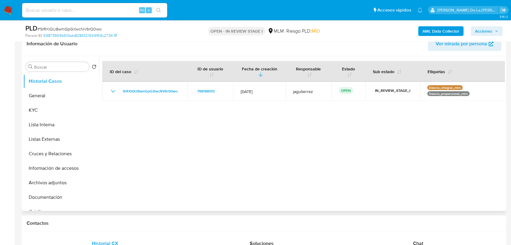
drag, startPoint x: 172, startPoint y: 136, endPoint x: 380, endPoint y: 139, distance: 207.6
click at [389, 140] on div at bounding box center [301, 133] width 405 height 155
click at [369, 130] on div at bounding box center [301, 133] width 405 height 155
click at [370, 130] on div at bounding box center [301, 133] width 405 height 155
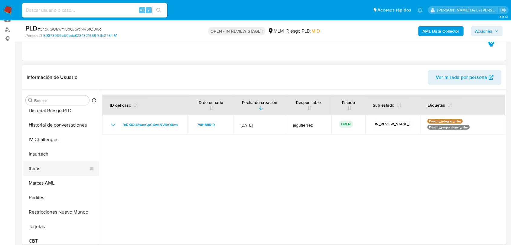
scroll to position [217, 0]
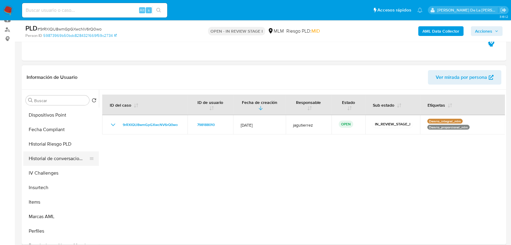
click at [59, 159] on button "Historial de conversaciones" at bounding box center [58, 158] width 71 height 15
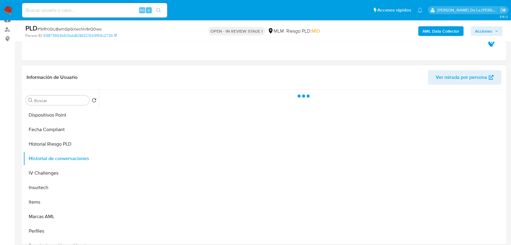
drag, startPoint x: 205, startPoint y: 168, endPoint x: 208, endPoint y: 170, distance: 3.5
click at [207, 170] on div at bounding box center [301, 167] width 405 height 155
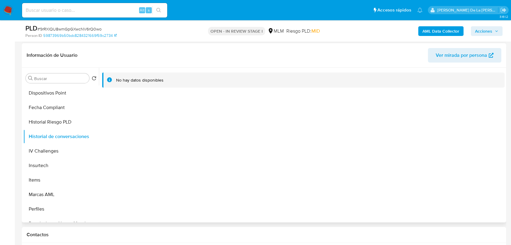
scroll to position [101, 0]
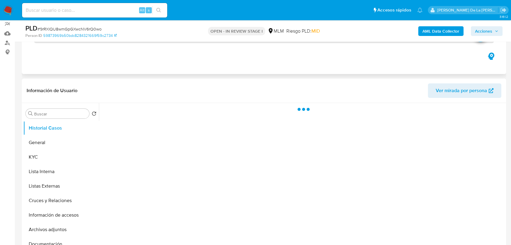
scroll to position [101, 0]
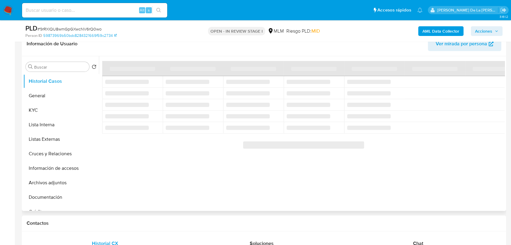
select select "10"
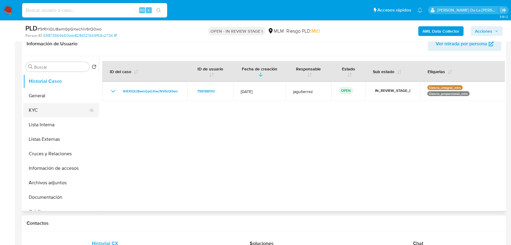
click at [60, 110] on button "KYC" at bounding box center [58, 110] width 71 height 15
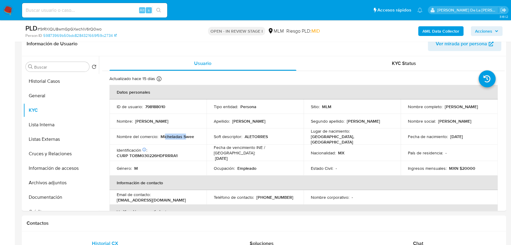
drag, startPoint x: 165, startPoint y: 135, endPoint x: 185, endPoint y: 135, distance: 20.2
click at [185, 135] on p "Micheladas Swee" at bounding box center [177, 136] width 34 height 5
click at [186, 135] on p "Micheladas Swee" at bounding box center [177, 136] width 34 height 5
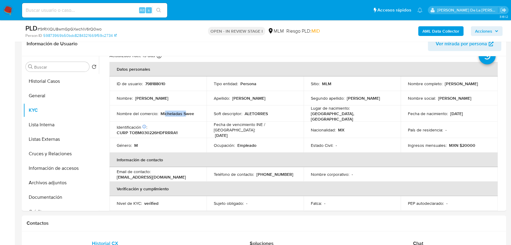
scroll to position [34, 0]
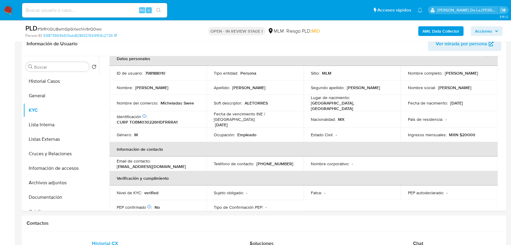
click at [244, 132] on p "Empleado" at bounding box center [246, 134] width 19 height 5
click at [456, 100] on p "[DATE]" at bounding box center [456, 102] width 13 height 5
click at [463, 104] on p "[DATE]" at bounding box center [456, 102] width 13 height 5
click at [463, 102] on p "[DATE]" at bounding box center [456, 102] width 13 height 5
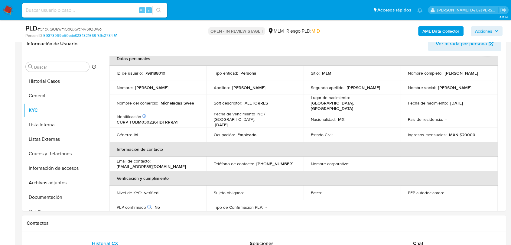
click at [463, 102] on p "[DATE]" at bounding box center [456, 102] width 13 height 5
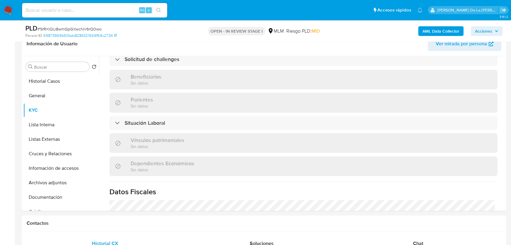
scroll to position [268, 0]
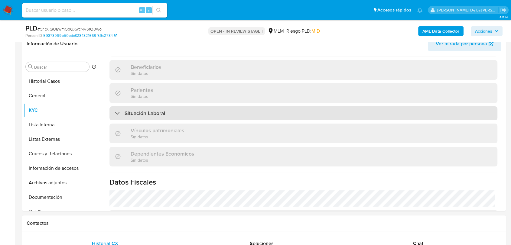
click at [134, 110] on h3 "Situación Laboral" at bounding box center [144, 113] width 40 height 7
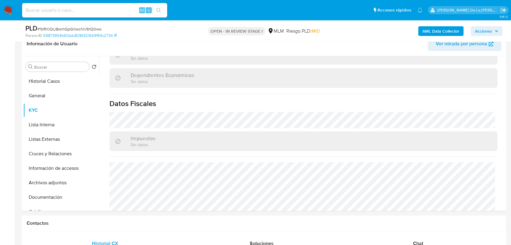
scroll to position [461, 0]
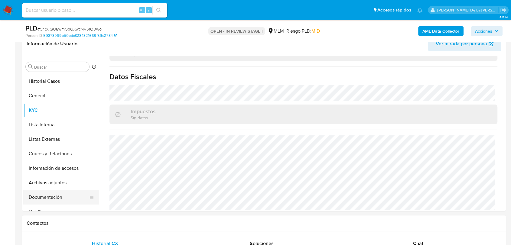
click at [50, 197] on button "Documentación" at bounding box center [58, 197] width 71 height 15
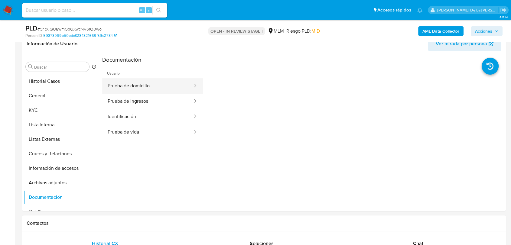
click at [145, 87] on button "Prueba de domicilio" at bounding box center [147, 85] width 91 height 15
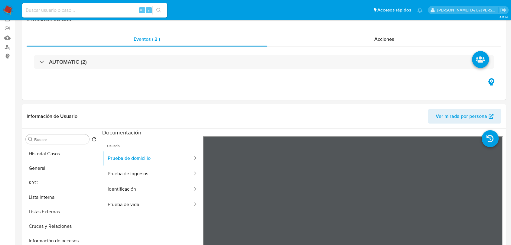
scroll to position [101, 0]
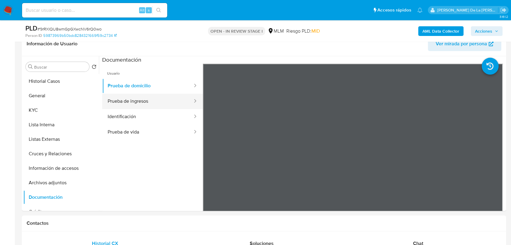
click at [126, 96] on button "Prueba de ingresos" at bounding box center [147, 101] width 91 height 15
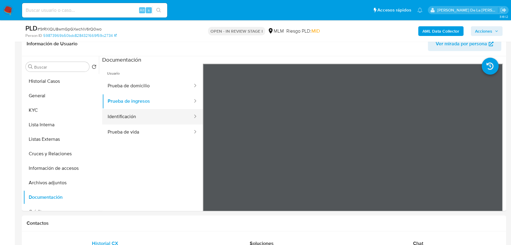
click at [132, 119] on button "Identificación" at bounding box center [147, 116] width 91 height 15
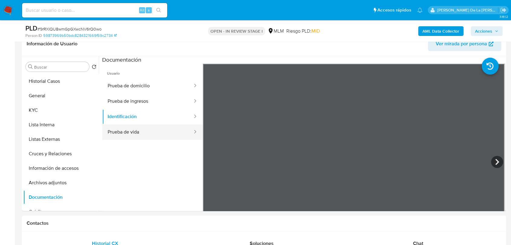
click at [168, 128] on button "Prueba de vida" at bounding box center [147, 131] width 91 height 15
click at [124, 134] on button "Prueba de vida" at bounding box center [147, 131] width 91 height 15
click at [129, 124] on button "Prueba de vida" at bounding box center [147, 131] width 91 height 15
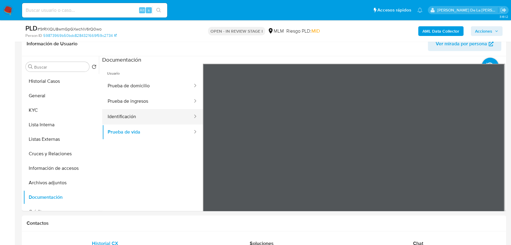
click at [133, 119] on button "Identificación" at bounding box center [147, 116] width 91 height 15
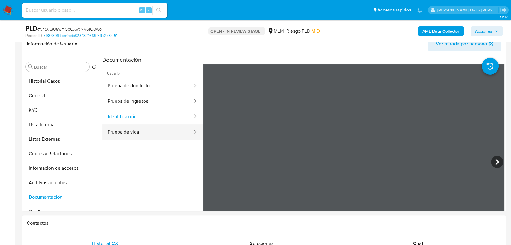
click at [119, 136] on button "Prueba de vida" at bounding box center [147, 131] width 91 height 15
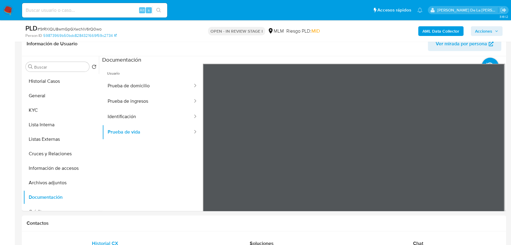
click at [353, 131] on div at bounding box center [354, 163] width 302 height 198
drag, startPoint x: 379, startPoint y: 169, endPoint x: 310, endPoint y: 25, distance: 160.0
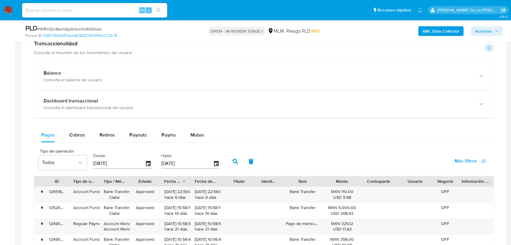
scroll to position [369, 0]
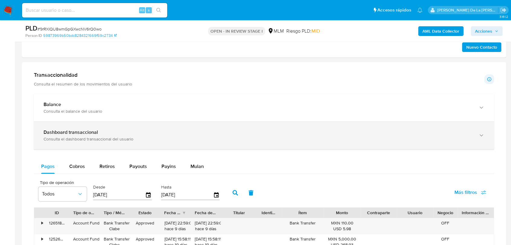
scroll to position [403, 0]
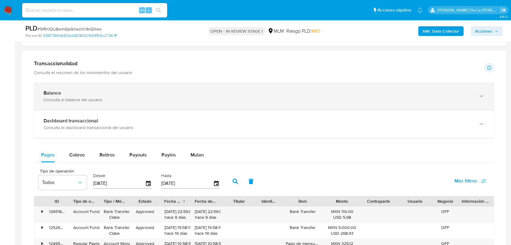
click at [118, 101] on div "Consulta el balance del usuario" at bounding box center [258, 99] width 428 height 5
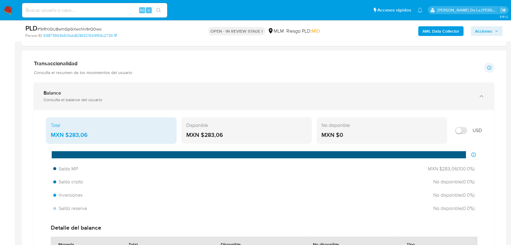
scroll to position [436, 0]
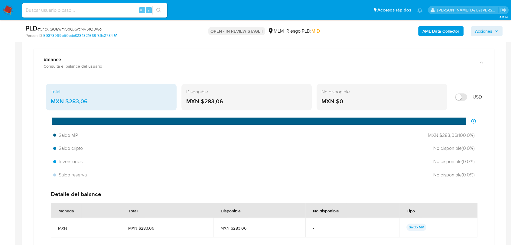
drag, startPoint x: 217, startPoint y: 105, endPoint x: 229, endPoint y: 106, distance: 12.4
click at [206, 104] on div "MXN $283,06" at bounding box center [246, 102] width 121 height 8
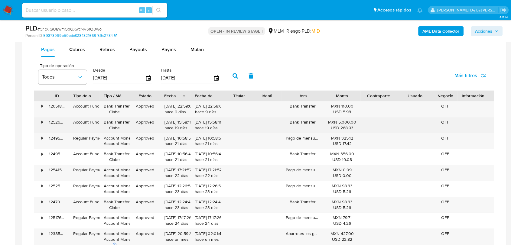
scroll to position [671, 0]
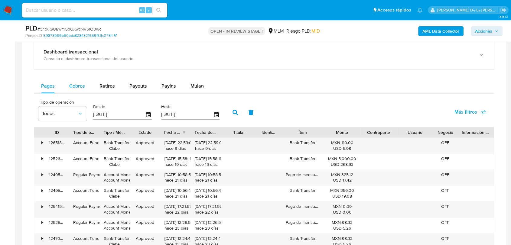
click at [71, 88] on span "Cobros" at bounding box center [77, 85] width 16 height 7
select select "10"
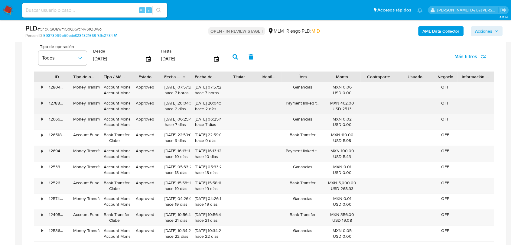
scroll to position [738, 0]
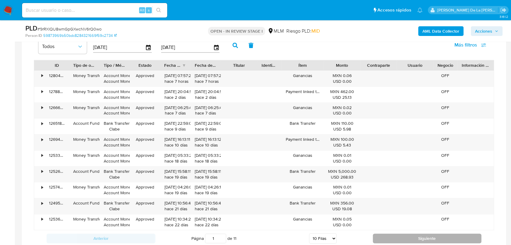
click at [400, 235] on button "Siguiente" at bounding box center [427, 239] width 109 height 10
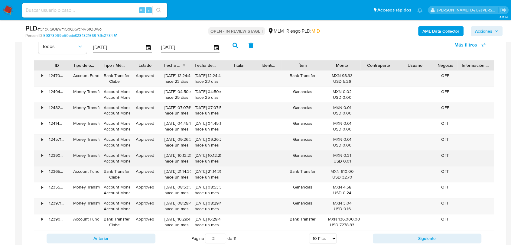
scroll to position [772, 0]
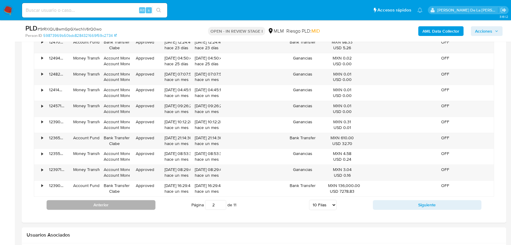
click at [131, 201] on button "Anterior" at bounding box center [101, 205] width 109 height 10
type input "1"
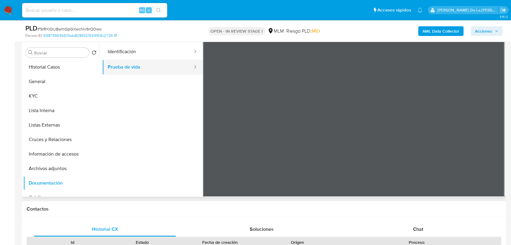
scroll to position [34, 0]
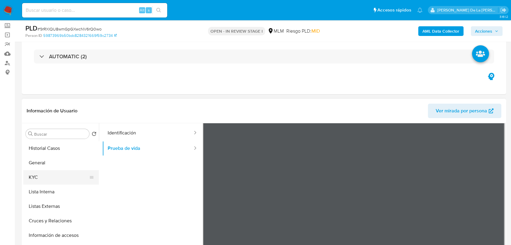
click at [33, 175] on button "KYC" at bounding box center [58, 177] width 71 height 15
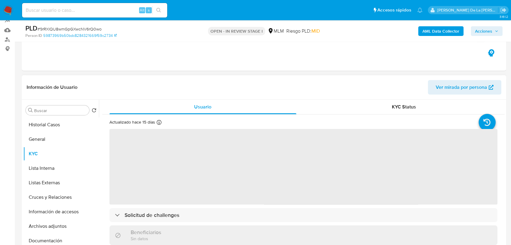
scroll to position [67, 0]
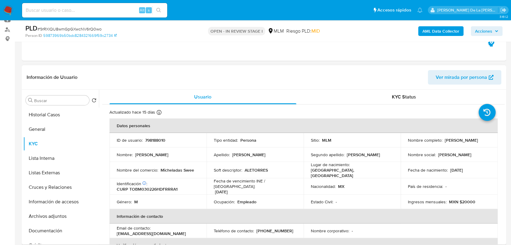
drag, startPoint x: 403, startPoint y: 142, endPoint x: 466, endPoint y: 143, distance: 63.4
click at [466, 143] on td "Nombre completo : Martin Alejandro Torres Barragan" at bounding box center [448, 140] width 97 height 15
click at [57, 185] on button "Cruces y Relaciones" at bounding box center [58, 187] width 71 height 15
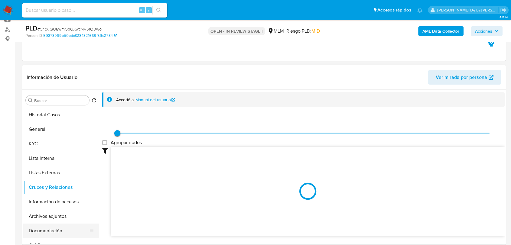
click at [33, 230] on button "Documentación" at bounding box center [58, 231] width 71 height 15
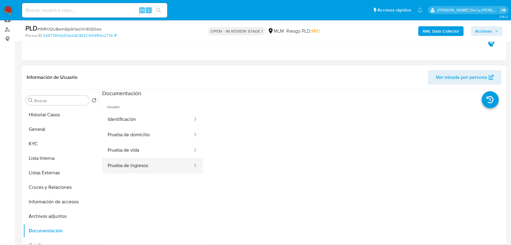
click at [140, 161] on button "Prueba de ingresos" at bounding box center [147, 165] width 91 height 15
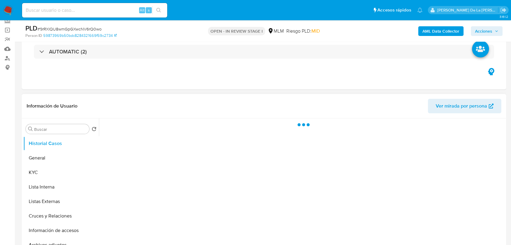
scroll to position [67, 0]
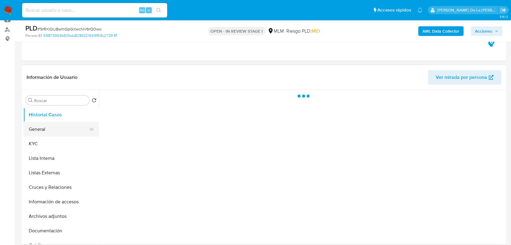
select select "10"
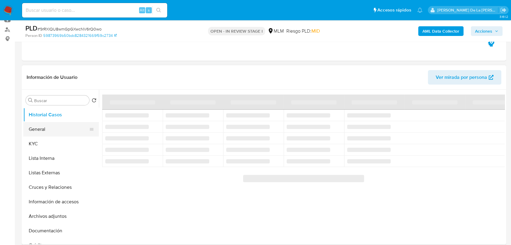
click at [53, 127] on button "General" at bounding box center [58, 129] width 71 height 15
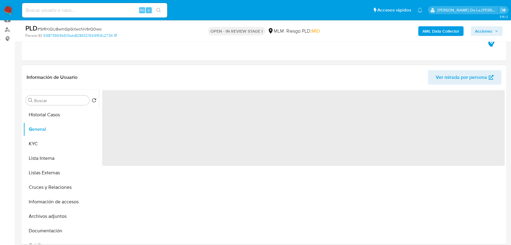
scroll to position [134, 0]
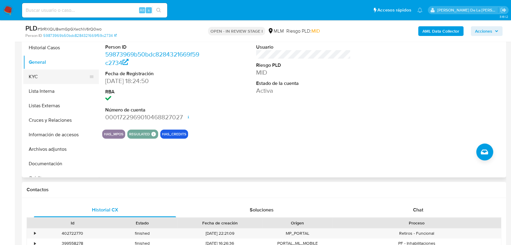
click at [60, 81] on button "KYC" at bounding box center [58, 76] width 71 height 15
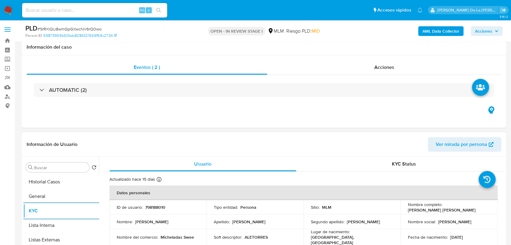
scroll to position [0, 0]
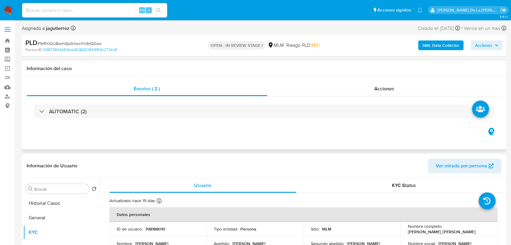
click at [133, 97] on div "AUTOMATIC (2)" at bounding box center [264, 111] width 474 height 30
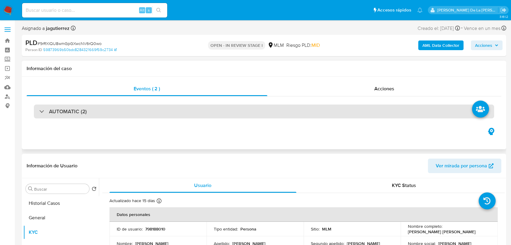
click at [97, 114] on div "AUTOMATIC (2)" at bounding box center [264, 112] width 460 height 14
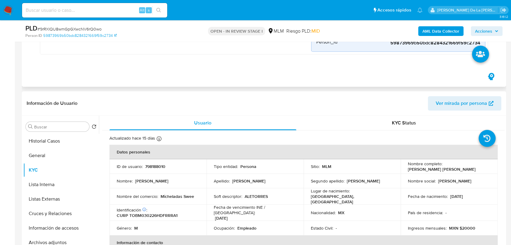
scroll to position [340, 0]
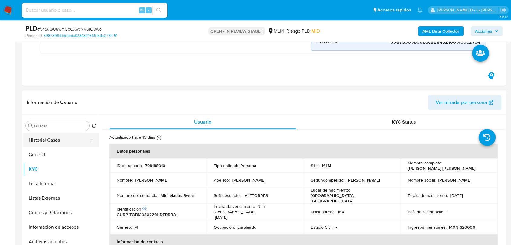
click at [50, 140] on button "Historial Casos" at bounding box center [58, 140] width 71 height 15
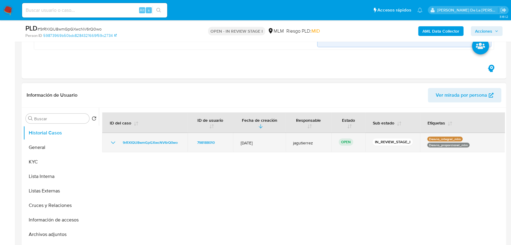
scroll to position [206, 0]
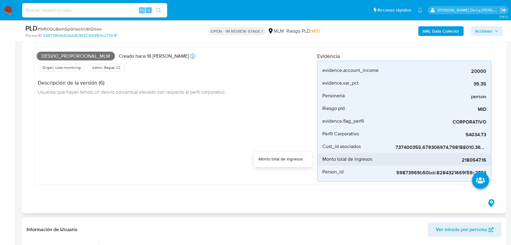
click at [472, 160] on span "2180547.16" at bounding box center [440, 160] width 91 height 6
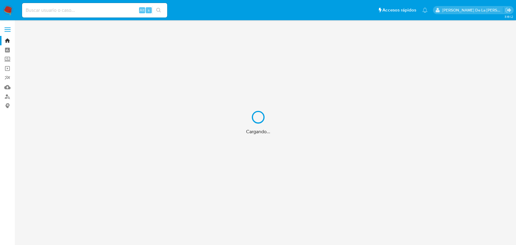
click at [76, 4] on div "Cargando..." at bounding box center [258, 122] width 516 height 245
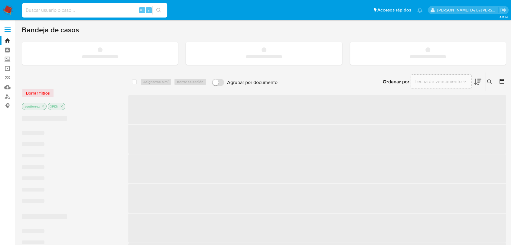
click at [55, 8] on input at bounding box center [94, 10] width 145 height 8
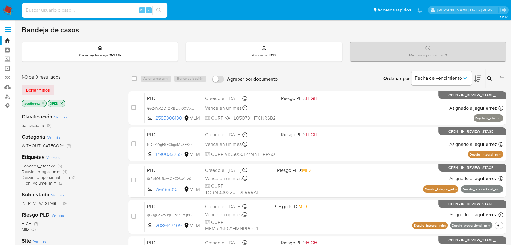
paste input "172767750"
type input "172767750"
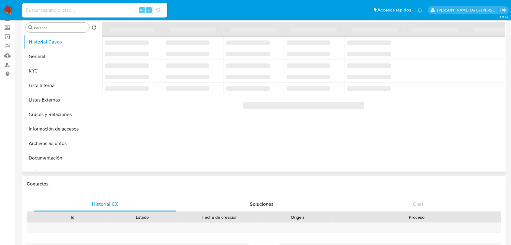
select select "10"
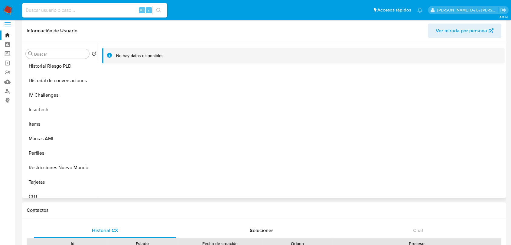
scroll to position [250, 0]
click at [57, 170] on button "Restricciones Nuevo Mundo" at bounding box center [58, 166] width 71 height 15
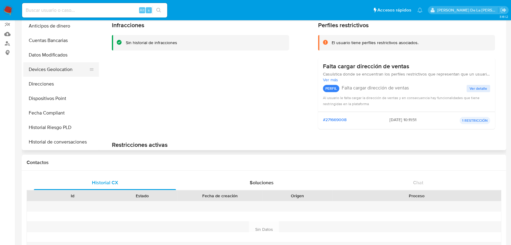
scroll to position [137, 0]
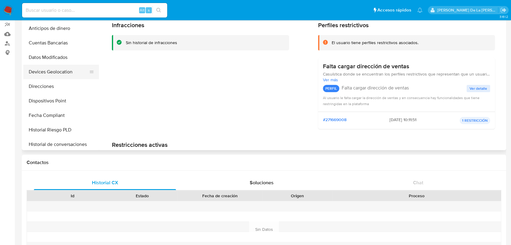
click at [43, 74] on button "Devices Geolocation" at bounding box center [58, 72] width 71 height 15
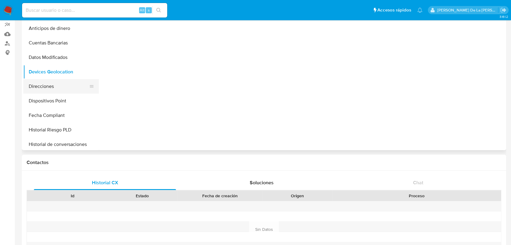
click at [40, 80] on button "Direcciones" at bounding box center [58, 86] width 71 height 15
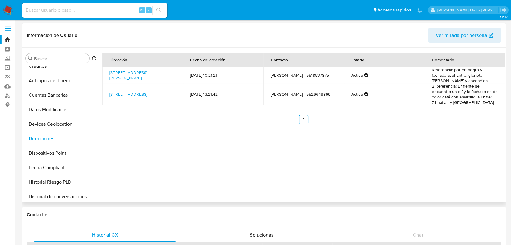
scroll to position [0, 0]
drag, startPoint x: 188, startPoint y: 196, endPoint x: 176, endPoint y: 199, distance: 11.8
drag, startPoint x: 176, startPoint y: 199, endPoint x: 53, endPoint y: 121, distance: 145.3
click at [53, 121] on button "Devices Geolocation" at bounding box center [58, 125] width 71 height 15
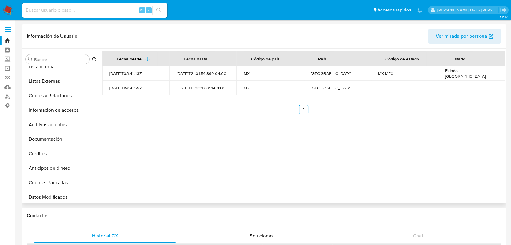
scroll to position [49, 0]
click at [53, 109] on button "Información de accesos" at bounding box center [58, 111] width 71 height 15
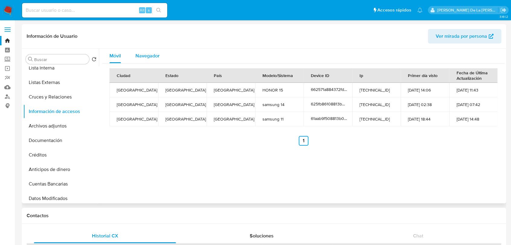
click at [151, 53] on span "Navegador" at bounding box center [147, 55] width 24 height 7
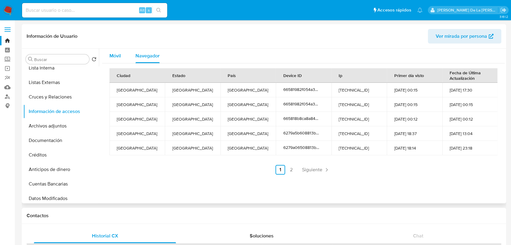
click at [116, 53] on span "Móvil" at bounding box center [114, 55] width 11 height 7
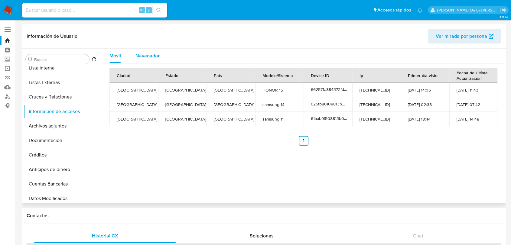
click at [156, 54] on span "Navegador" at bounding box center [147, 55] width 24 height 7
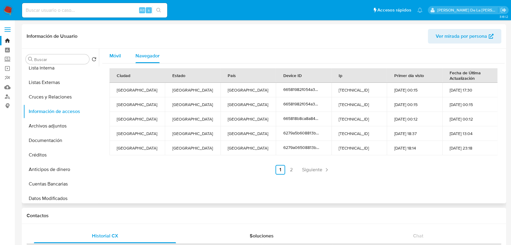
click at [110, 55] on span "Móvil" at bounding box center [114, 55] width 11 height 7
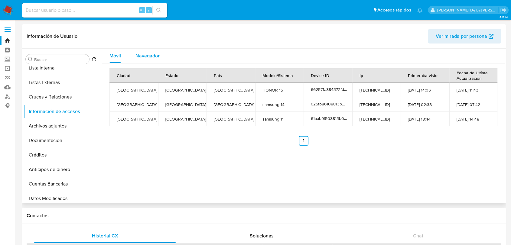
click at [138, 54] on span "Navegador" at bounding box center [147, 55] width 24 height 7
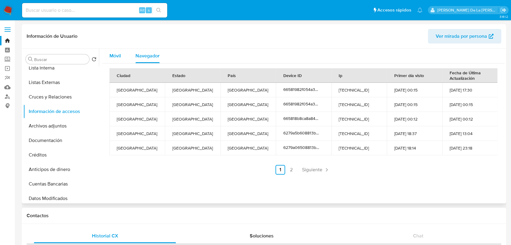
click at [114, 57] on span "Móvil" at bounding box center [114, 55] width 11 height 7
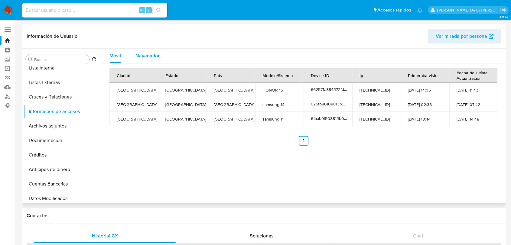
click at [150, 56] on span "Navegador" at bounding box center [147, 55] width 24 height 7
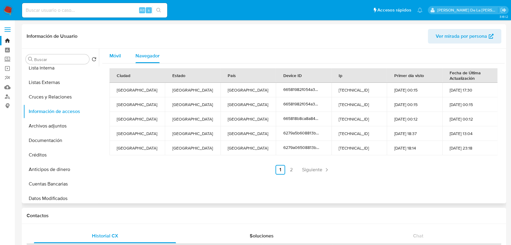
click at [109, 57] on button "Móvil" at bounding box center [115, 56] width 26 height 15
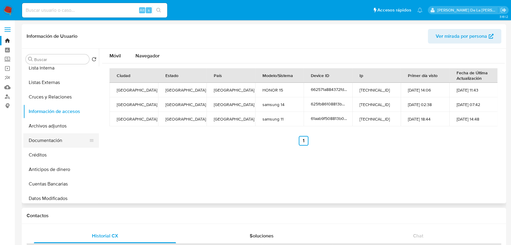
scroll to position [83, 0]
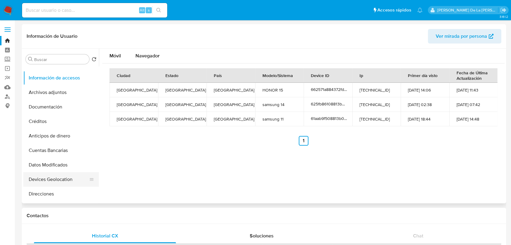
click at [50, 175] on button "Devices Geolocation" at bounding box center [58, 179] width 71 height 15
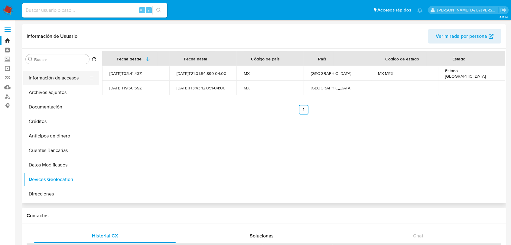
click at [54, 77] on button "Información de accesos" at bounding box center [58, 78] width 71 height 15
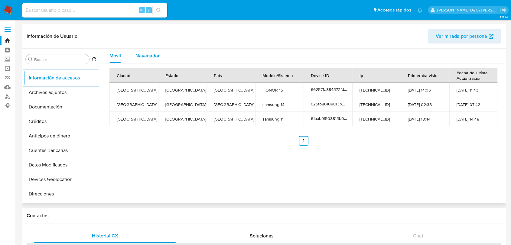
click at [146, 55] on span "Navegador" at bounding box center [147, 55] width 24 height 7
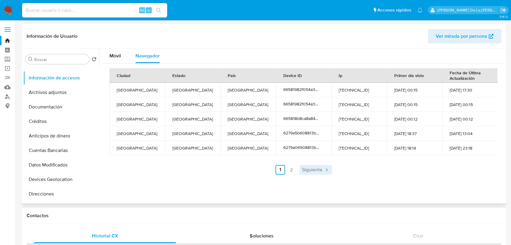
click at [310, 167] on span "Siguiente" at bounding box center [312, 169] width 20 height 5
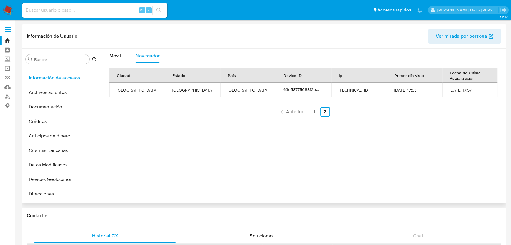
click at [310, 166] on div "Móvil Navegador Ciudad Estado País Device ID Ip Primer día visto Fecha de Últim…" at bounding box center [301, 126] width 405 height 155
click at [285, 117] on div "Ciudad Estado País Device ID Ip Primer día visto Fecha de Última Actualización …" at bounding box center [303, 92] width 402 height 58
click at [287, 109] on span "Anterior" at bounding box center [294, 111] width 17 height 5
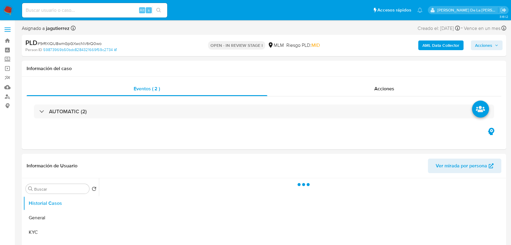
select select "10"
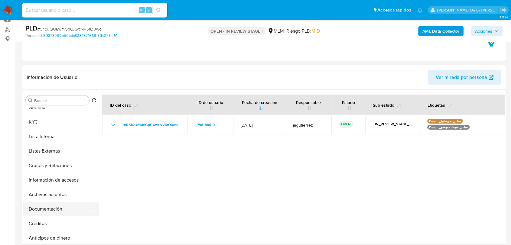
scroll to position [34, 0]
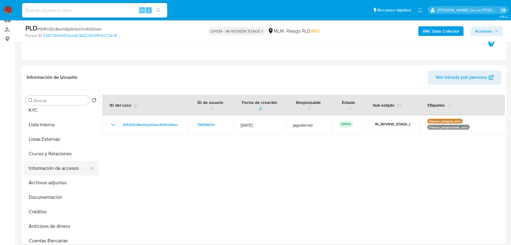
click at [58, 171] on button "Información de accesos" at bounding box center [58, 168] width 71 height 15
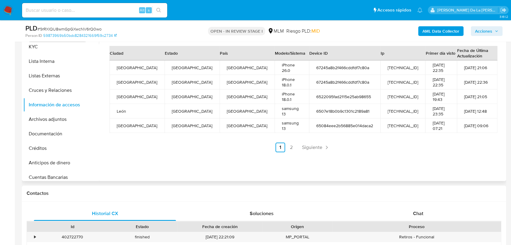
scroll to position [134, 0]
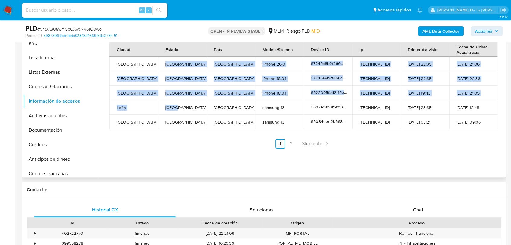
drag, startPoint x: 166, startPoint y: 63, endPoint x: 177, endPoint y: 103, distance: 41.3
click at [177, 103] on tbody "[GEOGRAPHIC_DATA] [GEOGRAPHIC_DATA] [GEOGRAPHIC_DATA] iPhone 26.0 67245a8b2f466…" at bounding box center [303, 93] width 388 height 73
click at [177, 103] on td "[GEOGRAPHIC_DATA]" at bounding box center [182, 107] width 49 height 15
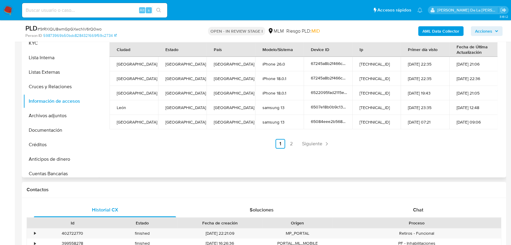
click at [320, 142] on span "Siguiente" at bounding box center [312, 143] width 20 height 5
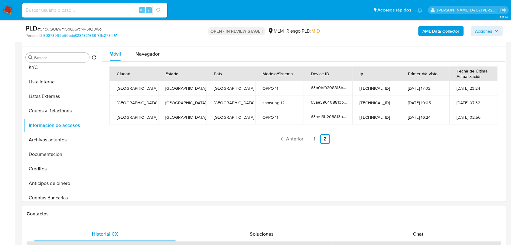
scroll to position [34, 0]
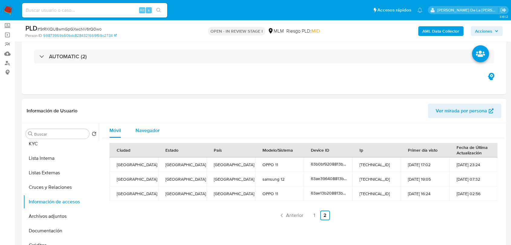
click at [136, 131] on span "Navegador" at bounding box center [147, 130] width 24 height 7
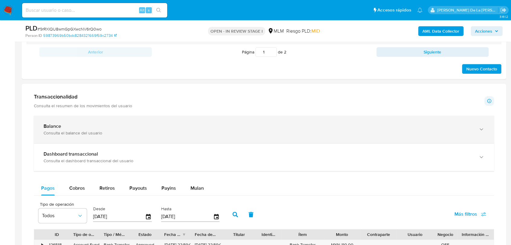
scroll to position [369, 0]
click at [127, 127] on div "Balance" at bounding box center [258, 127] width 428 height 6
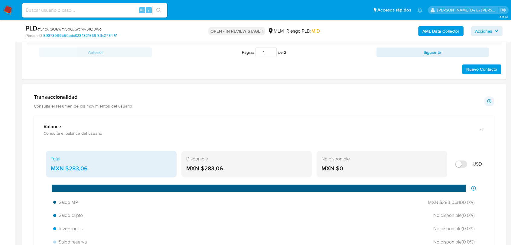
drag, startPoint x: 241, startPoint y: 166, endPoint x: 203, endPoint y: 168, distance: 37.8
click at [203, 168] on div "MXN $283,06" at bounding box center [246, 169] width 121 height 8
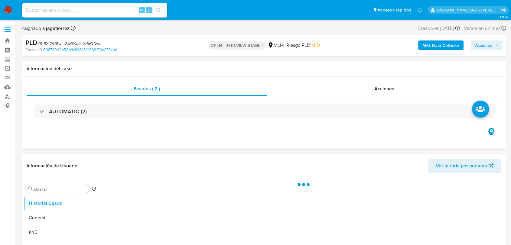
select select "10"
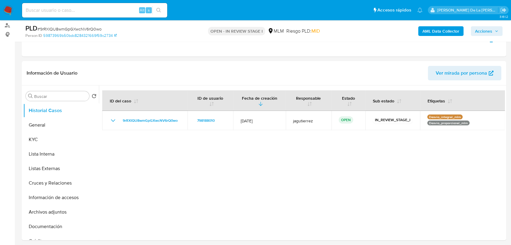
scroll to position [73, 0]
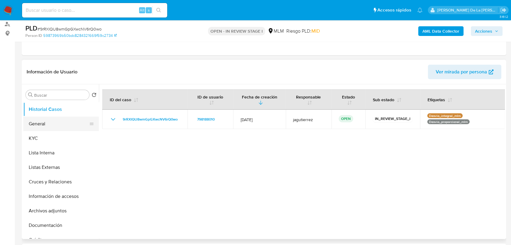
click at [48, 123] on button "General" at bounding box center [58, 124] width 71 height 15
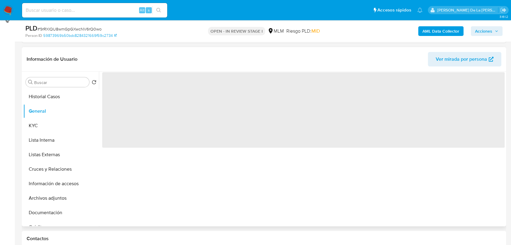
scroll to position [85, 0]
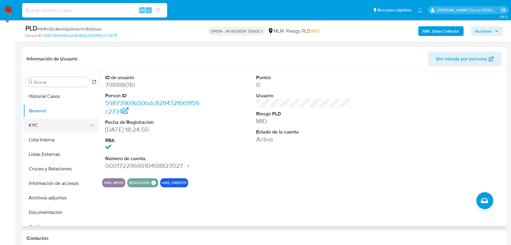
click at [55, 126] on button "KYC" at bounding box center [58, 125] width 71 height 15
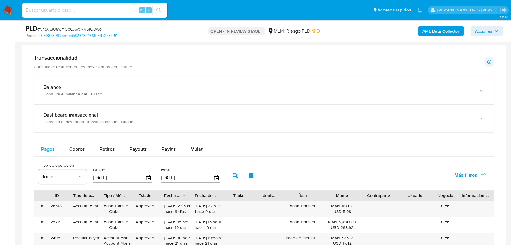
scroll to position [409, 0]
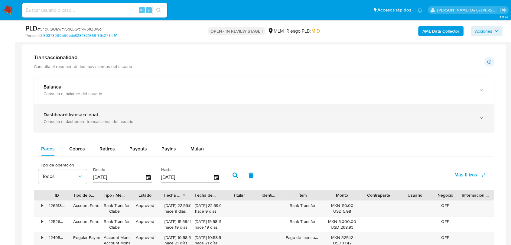
click at [111, 105] on div "Dashboard transaccional Consulta el dashboard transaccional del usuario" at bounding box center [264, 117] width 460 height 27
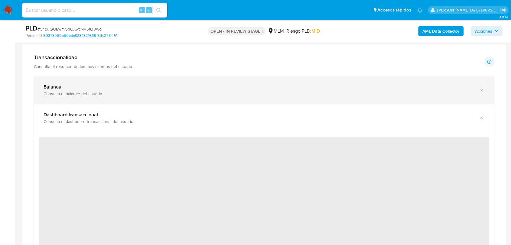
click at [94, 92] on div "Consulta el balance del usuario" at bounding box center [258, 93] width 428 height 5
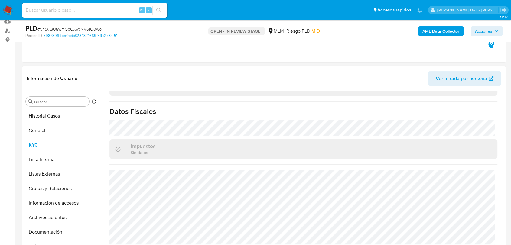
scroll to position [140, 0]
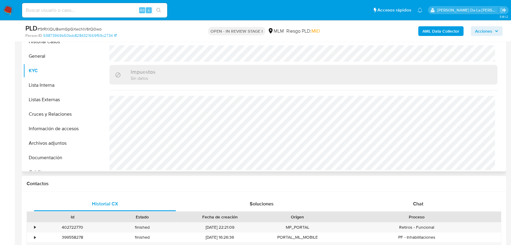
click at [69, 127] on button "Información de accesos" at bounding box center [61, 128] width 76 height 15
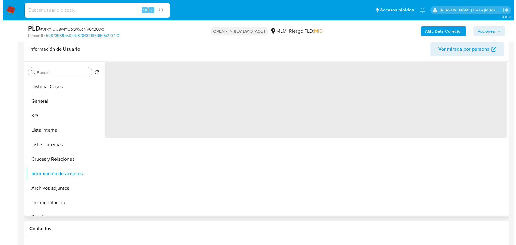
scroll to position [107, 0]
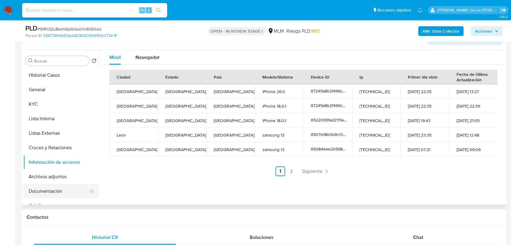
click at [54, 188] on button "Documentación" at bounding box center [58, 191] width 71 height 15
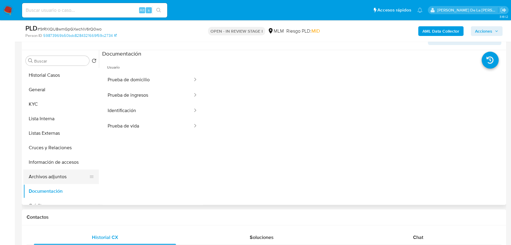
click at [55, 175] on button "Archivos adjuntos" at bounding box center [58, 176] width 71 height 15
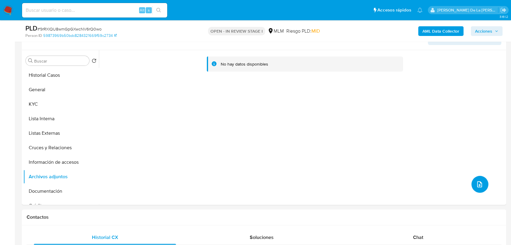
click at [476, 181] on icon "upload-file" at bounding box center [479, 184] width 7 height 7
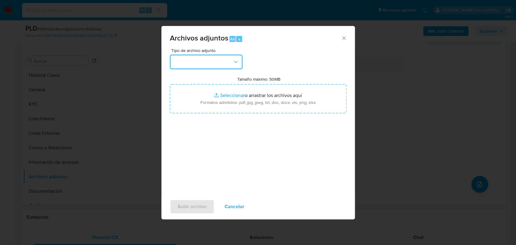
click at [211, 59] on button "button" at bounding box center [206, 62] width 73 height 15
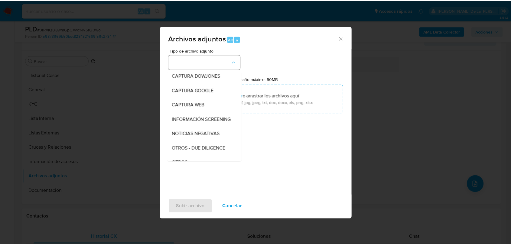
scroll to position [31, 0]
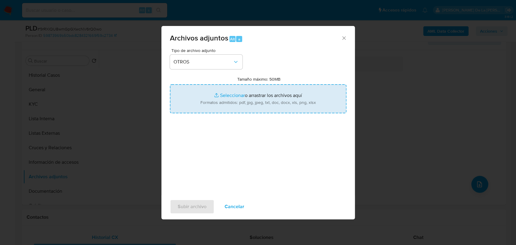
type input "C:\fakepath\798188010_MARTIN [PERSON_NAME] BARRAGAN_SEP2025 .pdf"
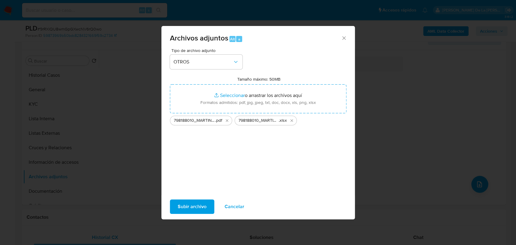
click at [256, 171] on div "Tipo de archivo adjunto OTROS Tamaño máximo: 50MB Seleccionar archivos Seleccio…" at bounding box center [258, 119] width 176 height 143
click at [193, 210] on span "Subir archivo" at bounding box center [192, 206] width 29 height 13
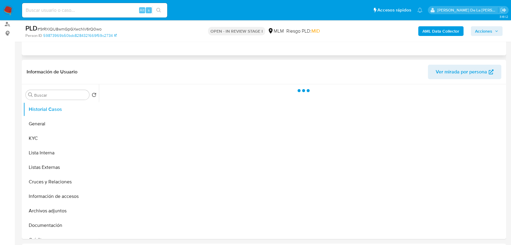
select select "10"
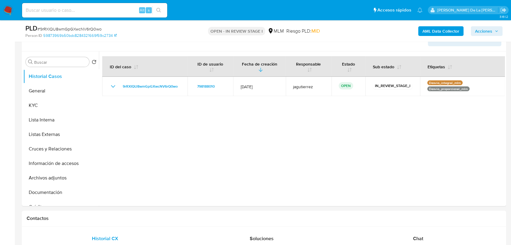
scroll to position [128, 0]
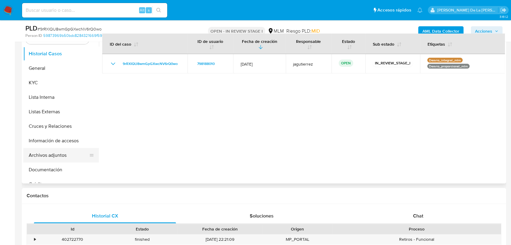
click at [42, 156] on button "Archivos adjuntos" at bounding box center [58, 155] width 71 height 15
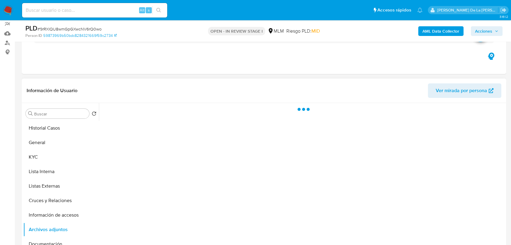
scroll to position [53, 0]
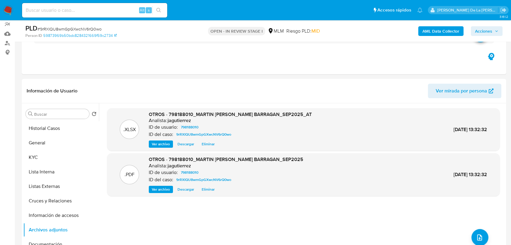
click at [482, 31] on span "Acciones" at bounding box center [483, 31] width 17 height 10
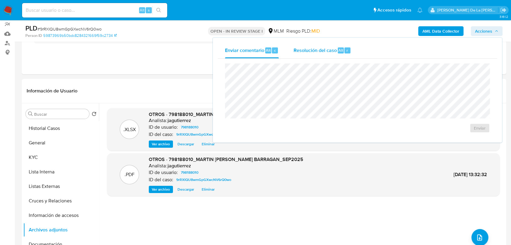
click at [314, 44] on div "Resolución del caso Alt r" at bounding box center [322, 51] width 58 height 16
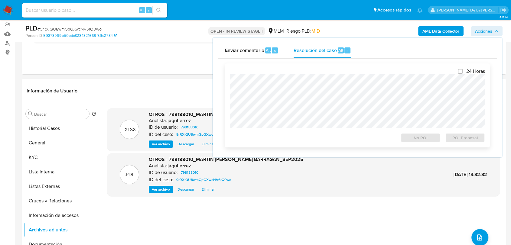
click at [272, 131] on div "No ROI ROI Proposal" at bounding box center [357, 137] width 255 height 12
click at [457, 139] on span "ROI Proposal" at bounding box center [464, 138] width 31 height 8
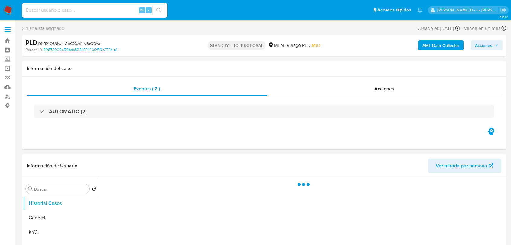
select select "10"
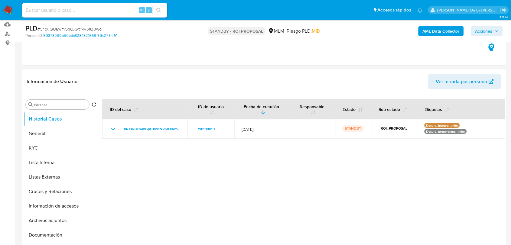
scroll to position [63, 0]
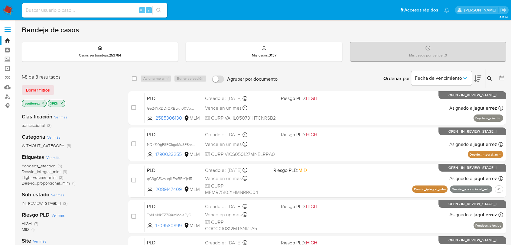
click at [72, 4] on div "Alt s" at bounding box center [94, 10] width 145 height 15
click at [55, 10] on input at bounding box center [94, 10] width 145 height 8
paste input "245740514"
type input "245740514"
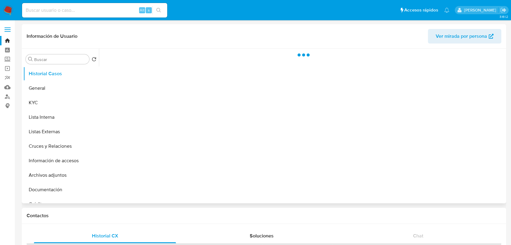
select select "10"
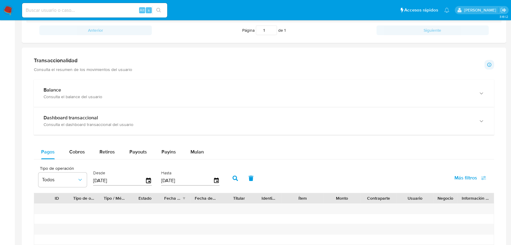
scroll to position [244, 0]
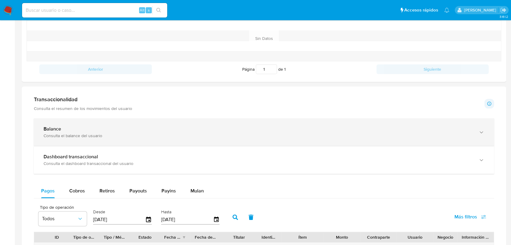
click at [121, 124] on div "Balance Consulta el balance del usuario" at bounding box center [264, 131] width 460 height 27
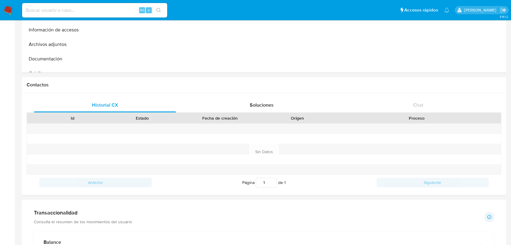
scroll to position [0, 0]
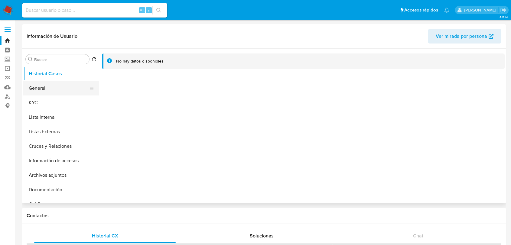
click at [47, 89] on button "General" at bounding box center [58, 88] width 71 height 15
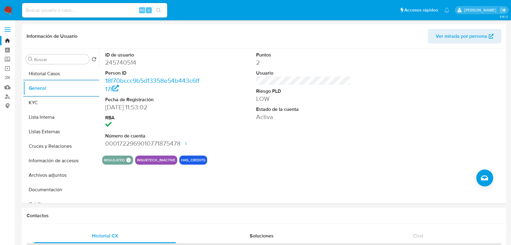
click at [30, 15] on div "Alt s" at bounding box center [94, 10] width 145 height 15
click at [38, 8] on input at bounding box center [94, 10] width 145 height 8
paste input "427129679"
type input "427129679"
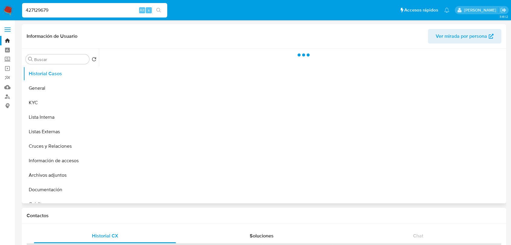
select select "10"
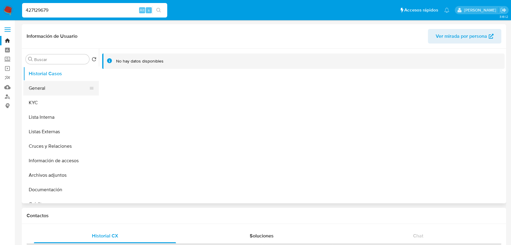
click at [50, 81] on button "General" at bounding box center [58, 88] width 71 height 15
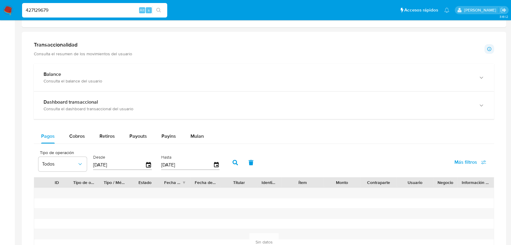
scroll to position [320, 0]
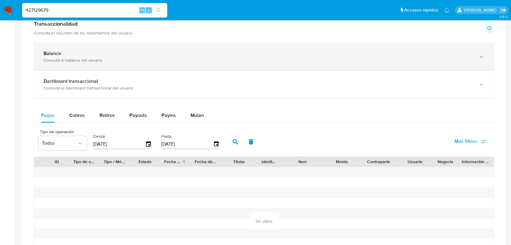
click at [120, 63] on div "Balance Consulta el balance del usuario" at bounding box center [264, 56] width 460 height 27
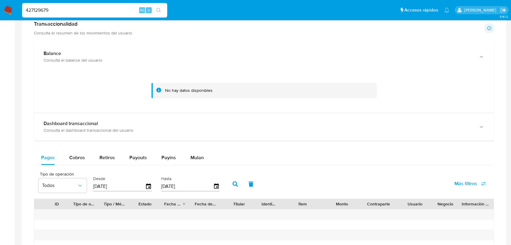
click at [34, 10] on input "427129679" at bounding box center [94, 10] width 145 height 8
paste input "94365997"
type input "94365997"
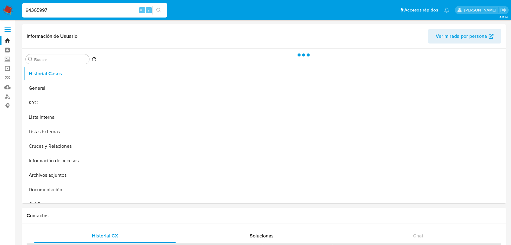
select select "10"
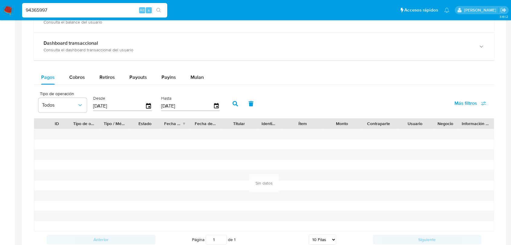
scroll to position [360, 0]
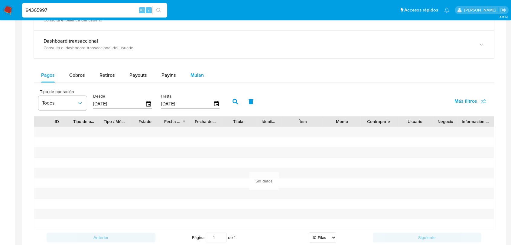
click at [193, 72] on span "Mulan" at bounding box center [196, 75] width 13 height 7
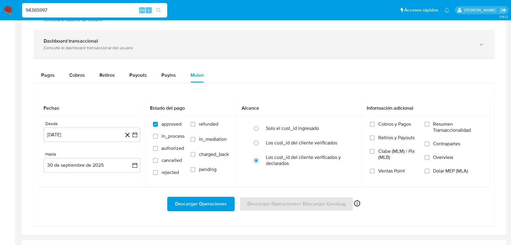
click at [127, 37] on div "Dashboard transaccional Consulta el dashboard transaccional del usuario" at bounding box center [264, 44] width 460 height 27
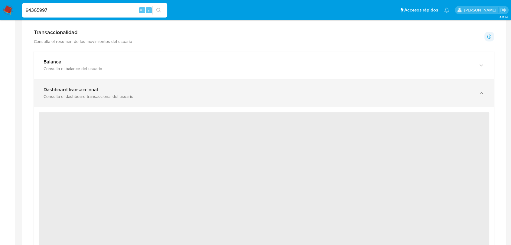
scroll to position [303, 0]
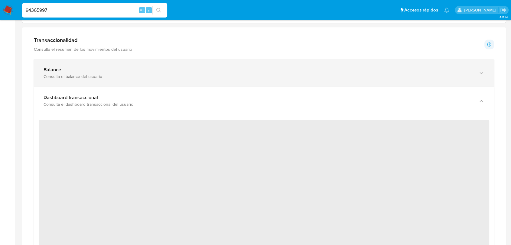
click at [97, 83] on div "Balance Consulta el balance del usuario" at bounding box center [264, 72] width 460 height 27
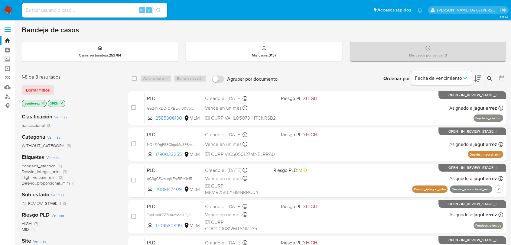
click at [39, 165] on span "Fondeos_efectivo" at bounding box center [39, 166] width 34 height 6
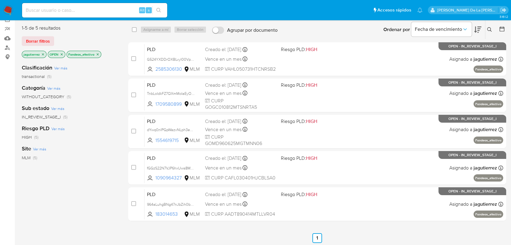
scroll to position [50, 0]
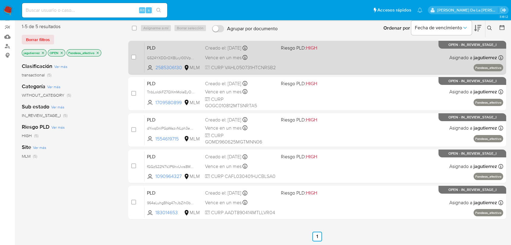
click at [353, 68] on div "PLD G524YXDDrOXBLvyl00Vp60vW 2585306130 MLM Riesgo PLD: HIGH Creado el: 12/09/2…" at bounding box center [323, 57] width 358 height 31
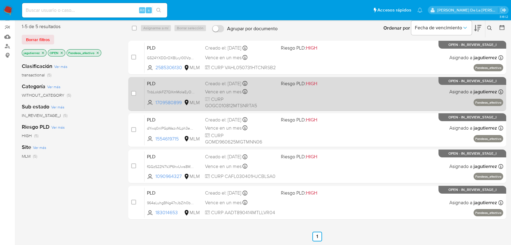
click at [338, 88] on div "PLD TnbLoIdkFZ7QXmMoIaEyO0h8 1709580899 MLM Riesgo PLD: HIGH Creado el: 12/09/2…" at bounding box center [323, 94] width 358 height 31
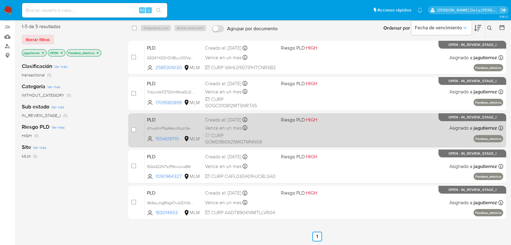
click at [338, 132] on div "PLD dYwq0nlPGpWazvNLph3eX8wC 1554619715 MLM Riesgo PLD: HIGH Creado el: 12/09/2…" at bounding box center [323, 130] width 358 height 31
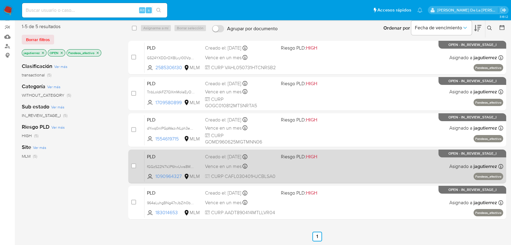
click at [321, 173] on div "PLD fGGzS22N7VJP6hxUws8MbNKv 1090964327 MLM Riesgo PLD: HIGH Creado el: 12/09/2…" at bounding box center [323, 166] width 358 height 31
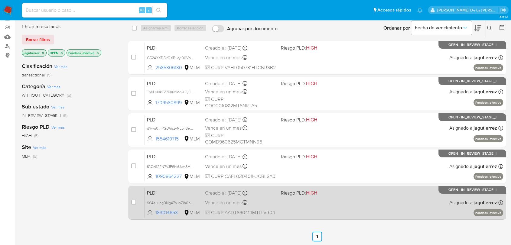
click at [317, 203] on div "PLD 964aLuhgBNg47nJbZih0bxjO 183014653 MLM Riesgo PLD: HIGH Creado el: 12/09/20…" at bounding box center [323, 202] width 358 height 31
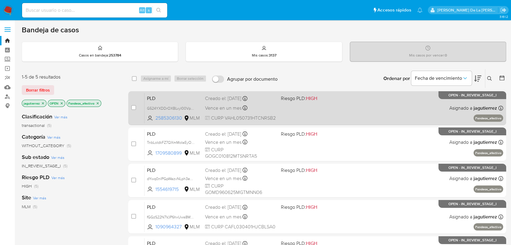
scroll to position [123, 0]
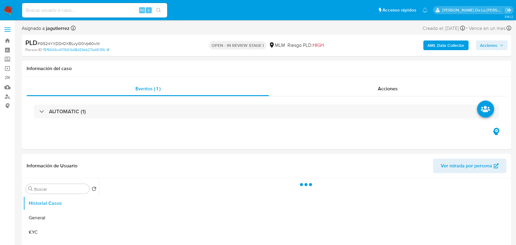
select select "10"
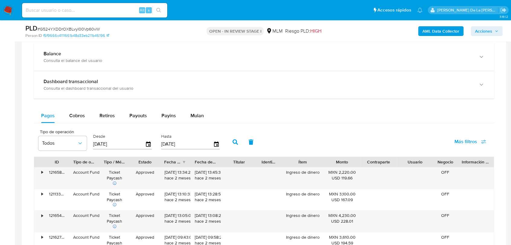
scroll to position [440, 0]
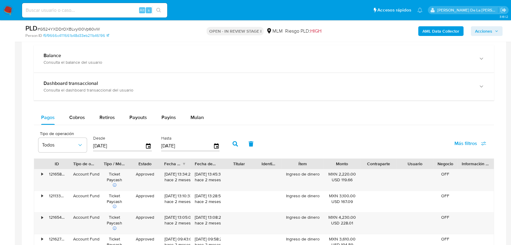
click at [195, 108] on div "Balance Consulta el balance del usuario Dashboard transaccional Consulta el das…" at bounding box center [264, 223] width 460 height 357
click at [190, 115] on span "Mulan" at bounding box center [196, 117] width 13 height 7
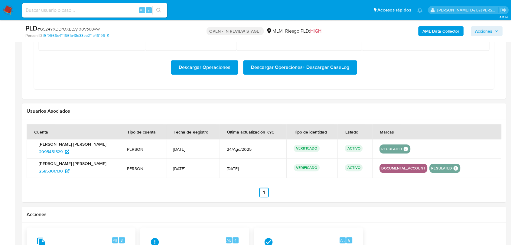
scroll to position [517, 0]
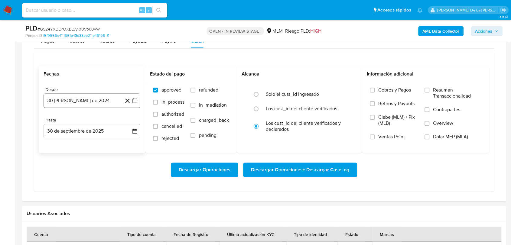
click at [136, 98] on icon "button" at bounding box center [135, 101] width 6 height 6
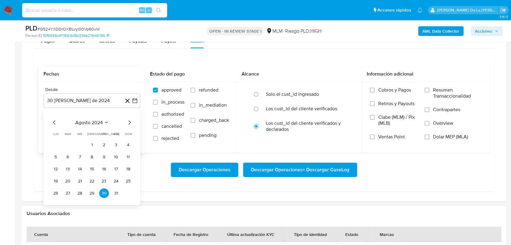
click at [131, 122] on icon "Mes siguiente" at bounding box center [129, 122] width 2 height 4
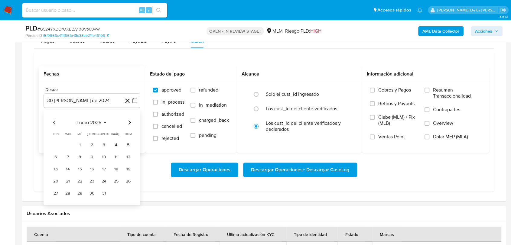
click at [131, 122] on icon "Mes siguiente" at bounding box center [129, 122] width 2 height 4
click at [130, 124] on icon "Mes siguiente" at bounding box center [129, 122] width 7 height 7
click at [92, 145] on button "1" at bounding box center [92, 145] width 10 height 10
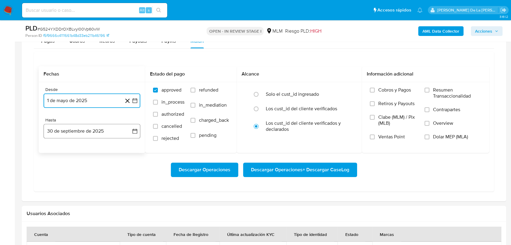
click at [85, 136] on button "30 de septiembre de 2025" at bounding box center [92, 131] width 97 height 15
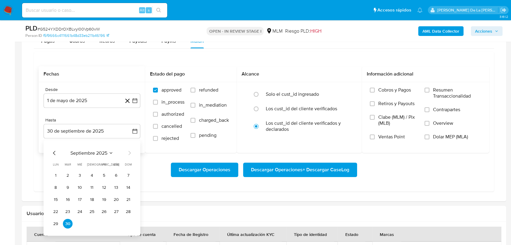
click at [56, 146] on div "septiembre 2025 septiembre 2025 lun lunes mar martes mié miércoles jue jueves v…" at bounding box center [92, 187] width 97 height 95
click at [54, 149] on icon "Mes anterior" at bounding box center [54, 152] width 7 height 7
click at [126, 222] on button "31" at bounding box center [128, 224] width 10 height 10
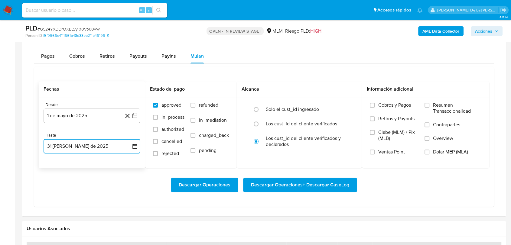
scroll to position [503, 0]
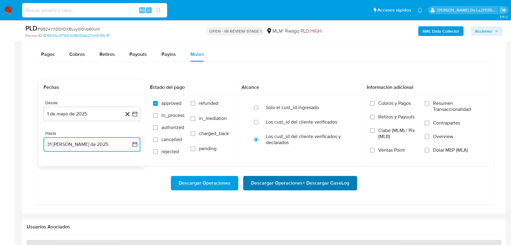
click at [305, 184] on span "Descargar Operaciones + Descargar CaseLog" at bounding box center [300, 182] width 98 height 13
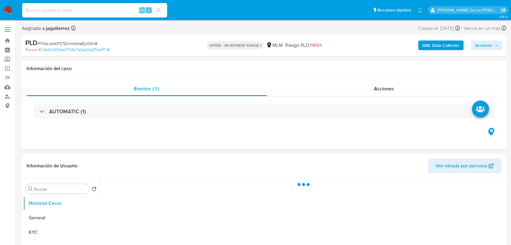
select select "10"
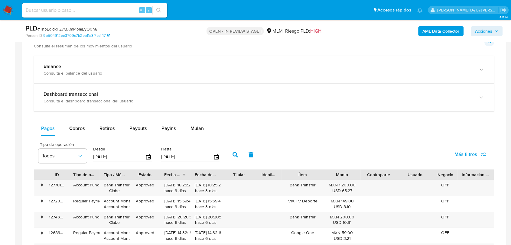
scroll to position [432, 0]
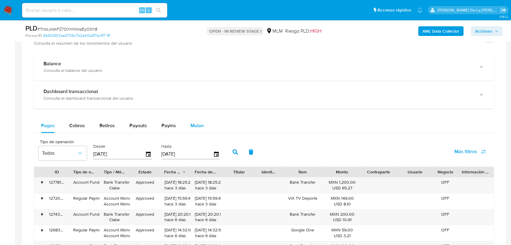
click at [200, 124] on span "Mulan" at bounding box center [196, 125] width 13 height 7
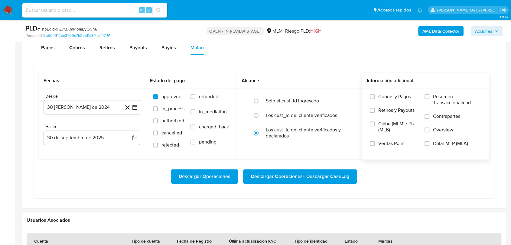
scroll to position [503, 0]
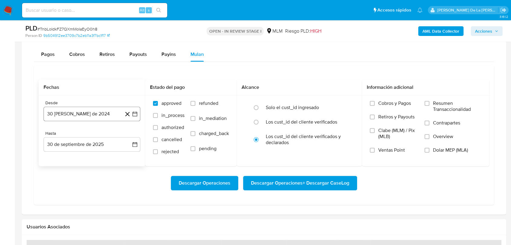
click at [135, 109] on button "30 [PERSON_NAME] de 2024" at bounding box center [92, 114] width 97 height 15
click at [125, 137] on div "agosto 2024" at bounding box center [92, 135] width 82 height 7
click at [127, 137] on icon "Mes siguiente" at bounding box center [129, 135] width 7 height 7
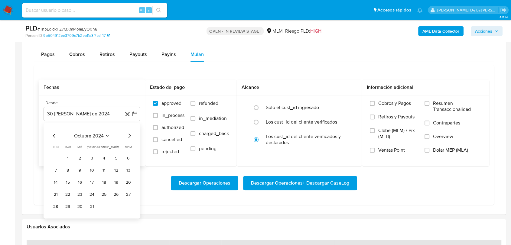
click at [127, 137] on icon "Mes siguiente" at bounding box center [129, 135] width 7 height 7
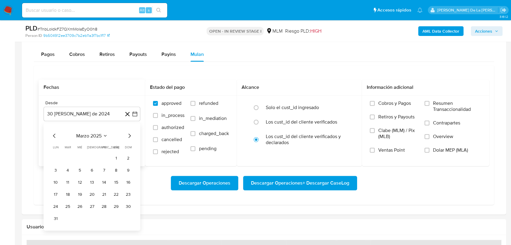
click at [127, 137] on icon "Mes siguiente" at bounding box center [129, 135] width 7 height 7
click at [89, 157] on button "1" at bounding box center [92, 158] width 10 height 10
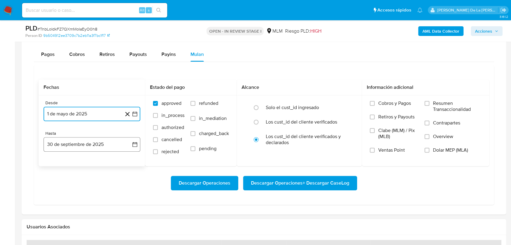
click at [95, 147] on button "30 de septiembre de 2025" at bounding box center [92, 144] width 97 height 15
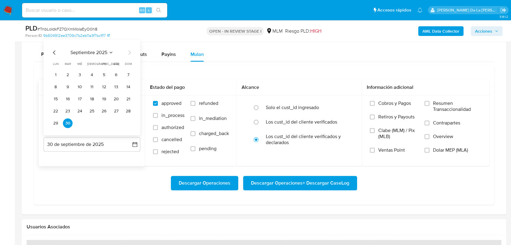
click at [53, 47] on div "septiembre 2025 septiembre 2025 lun lunes mar martes mié miércoles jue jueves v…" at bounding box center [92, 87] width 97 height 95
click at [52, 51] on icon "Mes anterior" at bounding box center [54, 52] width 7 height 7
click at [133, 123] on div "agosto 2025 agosto 2025 lun lunes mar martes mié miércoles jue jueves vie viern…" at bounding box center [92, 87] width 97 height 95
click at [126, 122] on button "31" at bounding box center [128, 123] width 10 height 10
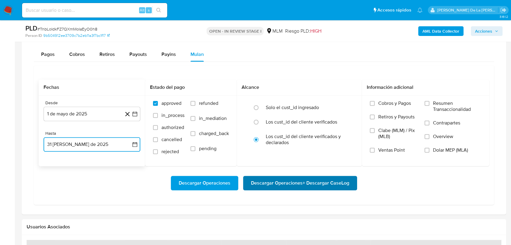
click at [289, 186] on span "Descargar Operaciones + Descargar CaseLog" at bounding box center [300, 182] width 98 height 13
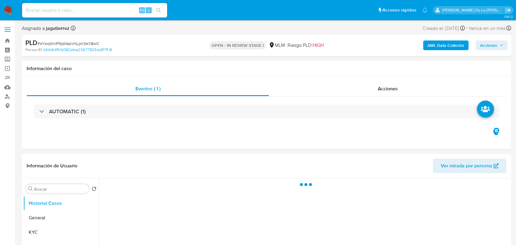
select select "10"
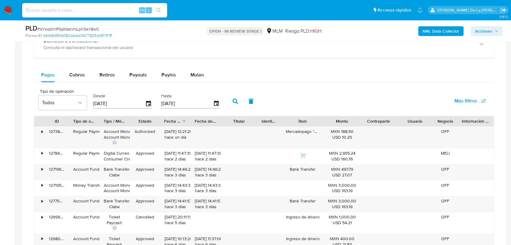
scroll to position [479, 0]
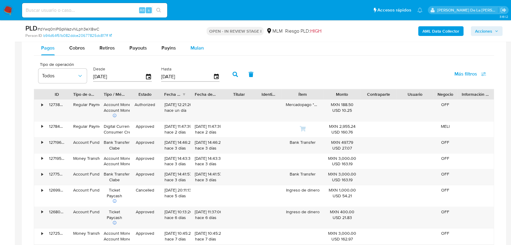
click at [193, 50] on span "Mulan" at bounding box center [196, 47] width 13 height 7
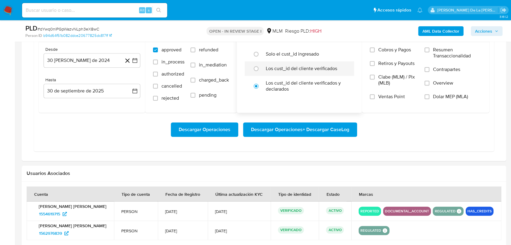
scroll to position [512, 0]
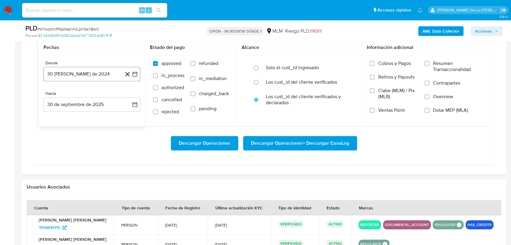
click at [137, 71] on icon "button" at bounding box center [135, 74] width 6 height 6
click at [128, 96] on icon "Mes siguiente" at bounding box center [129, 95] width 7 height 7
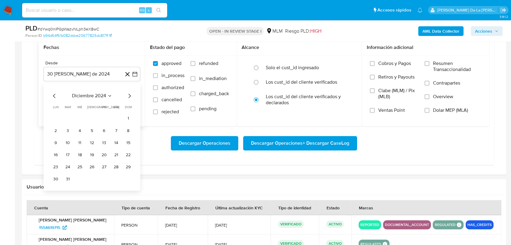
click at [128, 96] on icon "Mes siguiente" at bounding box center [129, 95] width 7 height 7
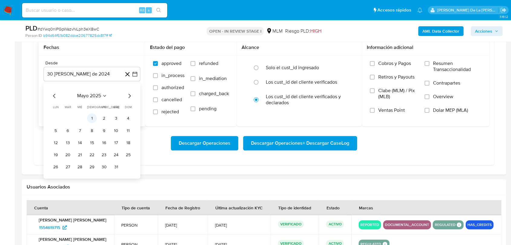
click at [94, 119] on button "1" at bounding box center [92, 119] width 10 height 10
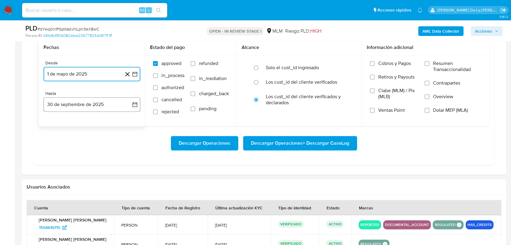
click at [72, 102] on button "30 de septiembre de 2025" at bounding box center [92, 104] width 97 height 15
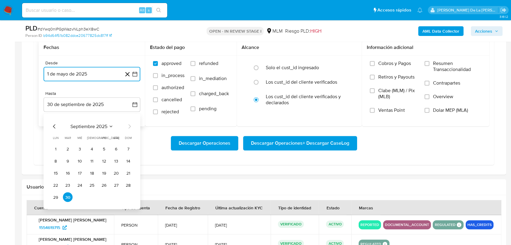
click at [54, 127] on icon "Mes anterior" at bounding box center [54, 126] width 2 height 4
click at [130, 196] on button "31" at bounding box center [128, 197] width 10 height 10
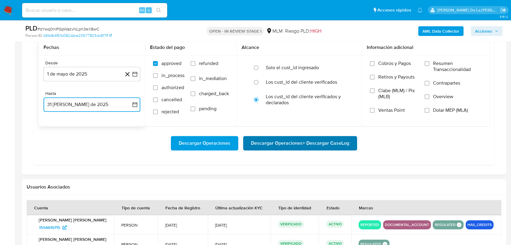
click at [302, 148] on span "Descargar Operaciones + Descargar CaseLog" at bounding box center [300, 143] width 98 height 13
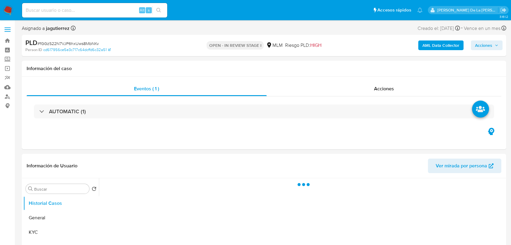
select select "10"
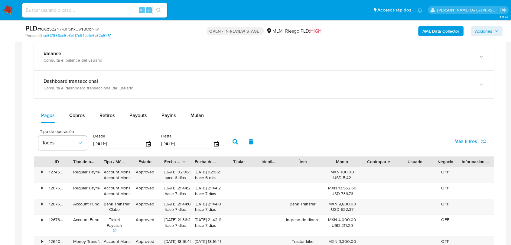
scroll to position [442, 0]
click at [190, 114] on span "Mulan" at bounding box center [196, 115] width 13 height 7
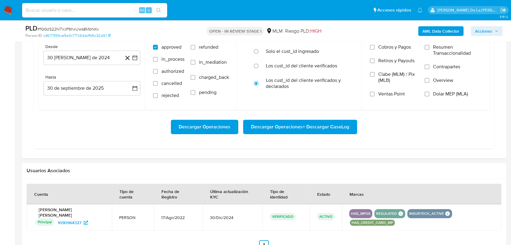
scroll to position [519, 0]
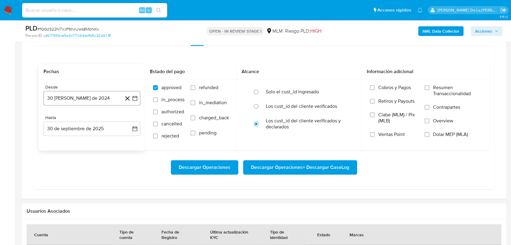
click at [136, 98] on icon "button" at bounding box center [135, 98] width 6 height 6
click at [128, 120] on icon "Mes siguiente" at bounding box center [129, 119] width 7 height 7
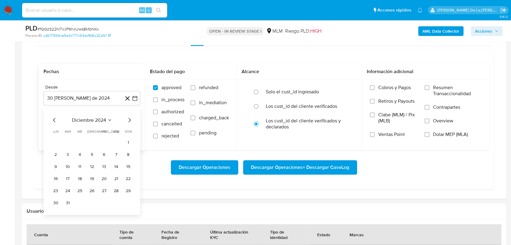
click at [128, 120] on icon "Mes siguiente" at bounding box center [129, 119] width 7 height 7
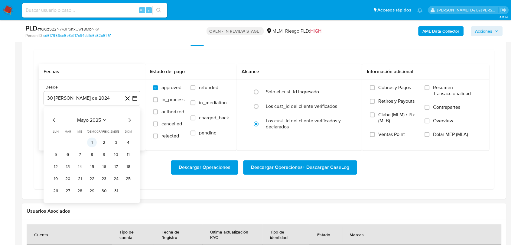
click at [92, 144] on button "1" at bounding box center [92, 142] width 10 height 10
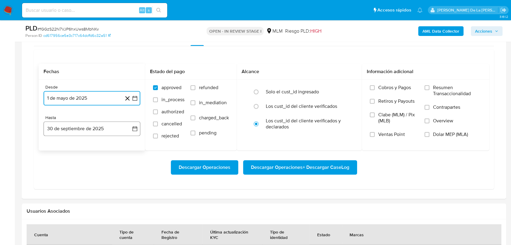
click at [70, 124] on button "30 de septiembre de 2025" at bounding box center [92, 128] width 97 height 15
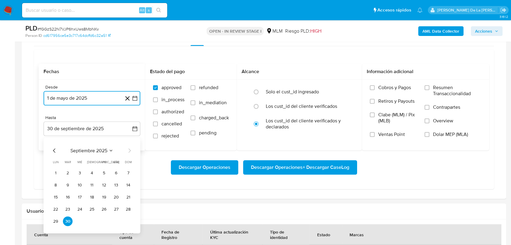
click at [52, 151] on icon "Mes anterior" at bounding box center [54, 150] width 7 height 7
click at [129, 221] on button "31" at bounding box center [128, 221] width 10 height 10
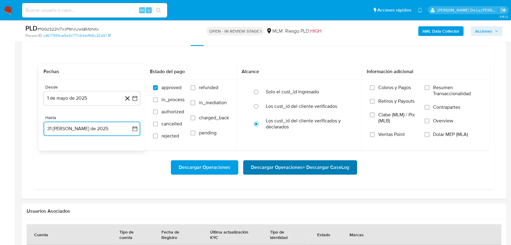
click at [304, 169] on span "Descargar Operaciones + Descargar CaseLog" at bounding box center [300, 167] width 98 height 13
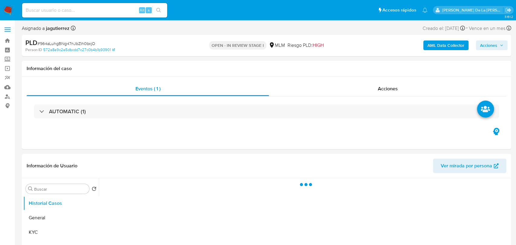
select select "10"
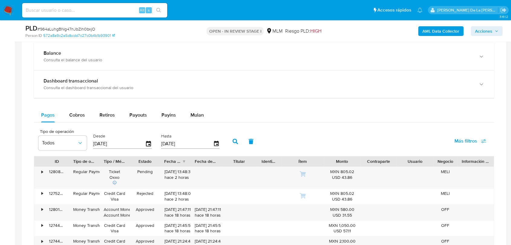
scroll to position [410, 0]
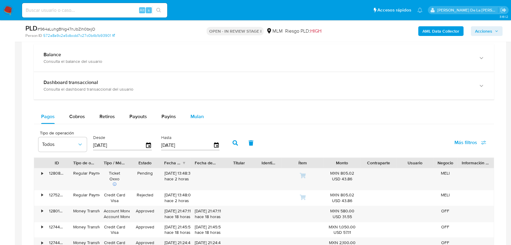
click at [196, 119] on span "Mulan" at bounding box center [196, 116] width 13 height 7
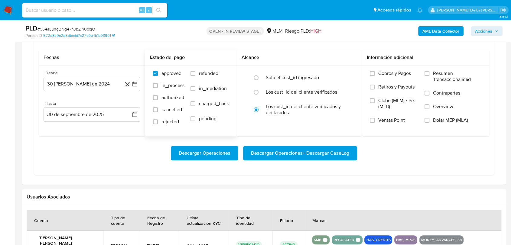
scroll to position [486, 0]
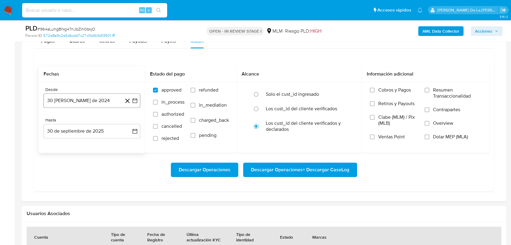
click at [140, 100] on button "30 [PERSON_NAME] de 2024" at bounding box center [92, 100] width 97 height 15
click at [128, 124] on icon "Mes siguiente" at bounding box center [129, 122] width 7 height 7
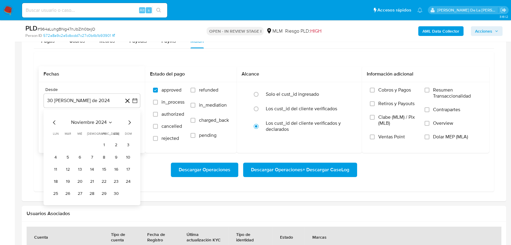
click at [128, 124] on icon "Mes siguiente" at bounding box center [129, 122] width 7 height 7
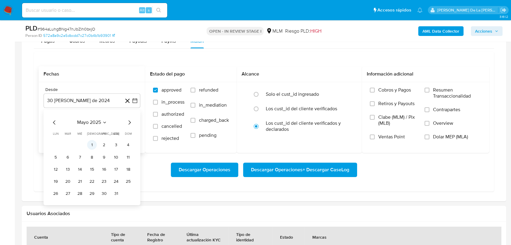
click at [93, 144] on button "1" at bounding box center [92, 145] width 10 height 10
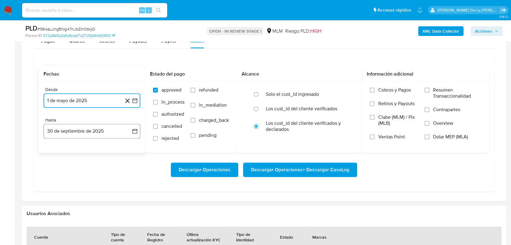
click at [78, 129] on button "30 de septiembre de 2025" at bounding box center [92, 131] width 97 height 15
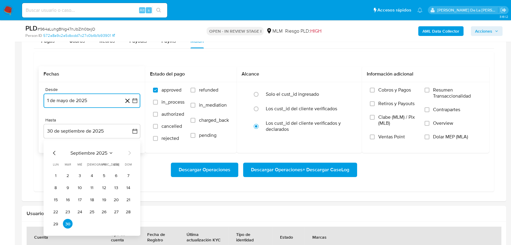
click at [54, 155] on icon "Mes anterior" at bounding box center [54, 153] width 7 height 7
click at [130, 224] on button "31" at bounding box center [128, 224] width 10 height 10
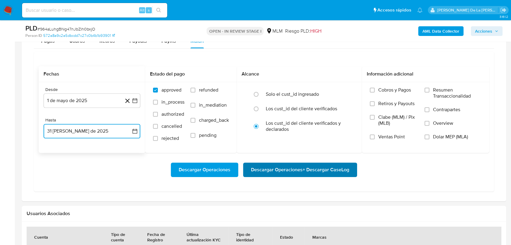
click at [272, 174] on span "Descargar Operaciones + Descargar CaseLog" at bounding box center [300, 169] width 98 height 13
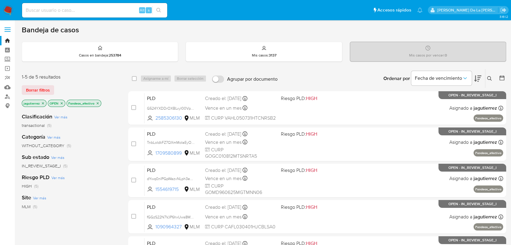
click at [98, 102] on icon "close-filter" at bounding box center [98, 104] width 4 height 4
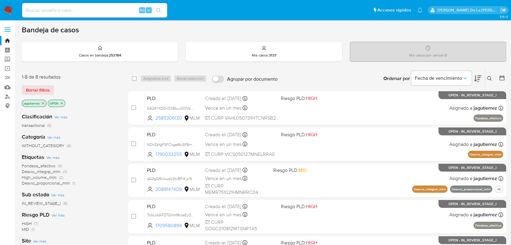
click at [42, 105] on icon "close-filter" at bounding box center [43, 104] width 4 height 4
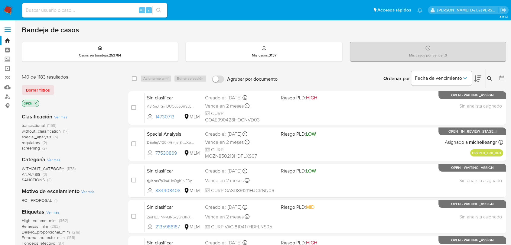
click at [29, 149] on span "screening" at bounding box center [31, 148] width 18 height 6
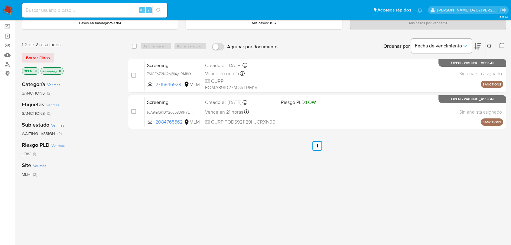
scroll to position [33, 0]
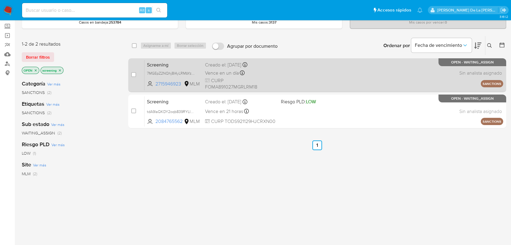
click at [290, 78] on div "Screening 7MGEpZ2NQhj8I4yLRMbYzIlX 2715946923 MLM Creado el: [DATE] Creado el: …" at bounding box center [323, 75] width 358 height 31
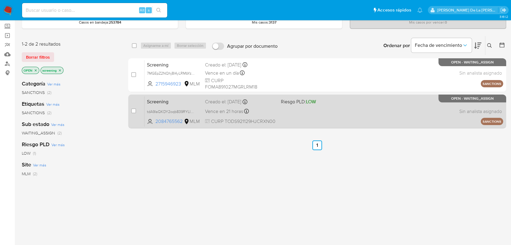
click at [317, 107] on div "Screening tdA9IaQKDY2oqb839RYLIafT 2084765562 MLM Riesgo PLD: LOW Creado el: [D…" at bounding box center [323, 111] width 358 height 31
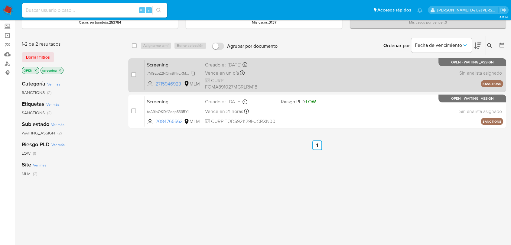
click at [176, 73] on span "7MGEpZ2NQhj8I4yLRMbYzIlX" at bounding box center [171, 72] width 49 height 7
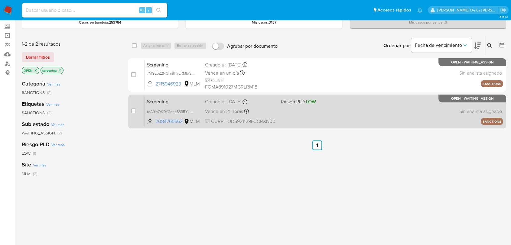
click at [172, 107] on div "Screening tdA9IaQKDY2oqb839RYLIafT 2084765562 MLM Riesgo PLD: LOW Creado el: [D…" at bounding box center [323, 111] width 358 height 31
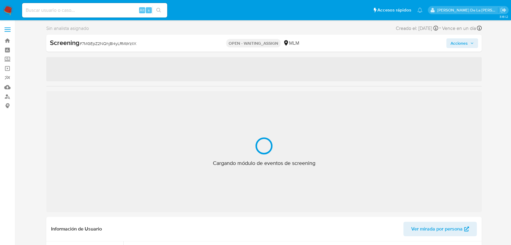
select select "10"
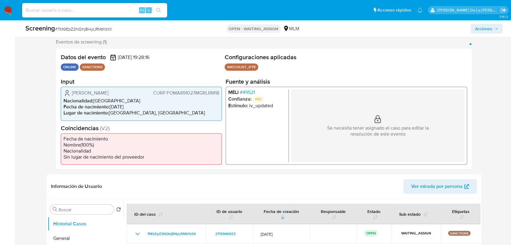
scroll to position [106, 0]
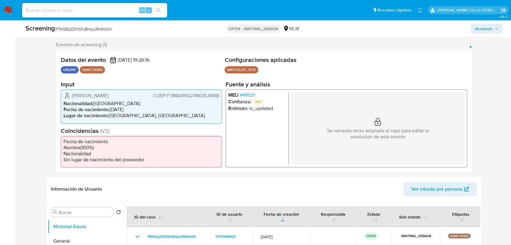
click at [251, 94] on span "# 49521" at bounding box center [247, 95] width 15 height 6
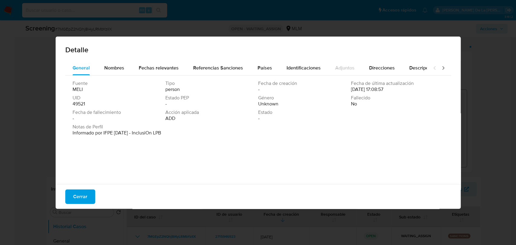
click at [70, 189] on div "Cerrar" at bounding box center [258, 196] width 405 height 24
click at [76, 190] on span "Cerrar" at bounding box center [80, 196] width 14 height 13
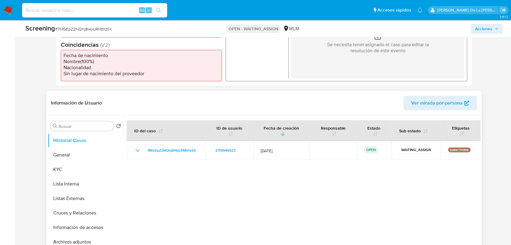
scroll to position [193, 0]
click at [66, 153] on button "General" at bounding box center [83, 154] width 71 height 15
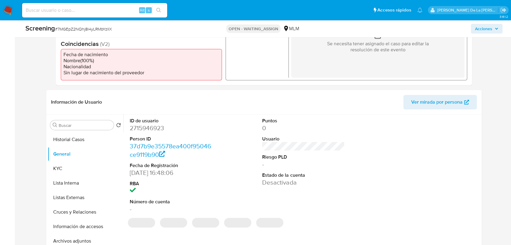
click at [153, 132] on dd "2715946923" at bounding box center [171, 128] width 82 height 8
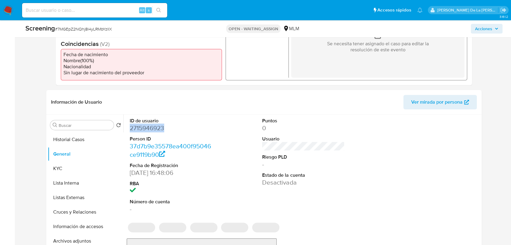
copy dd "2715946923"
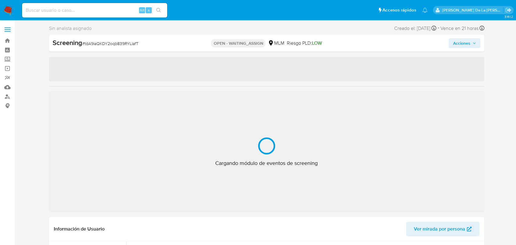
select select "10"
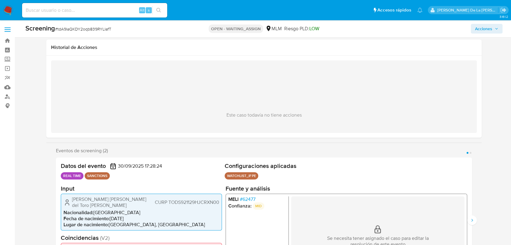
scroll to position [67, 0]
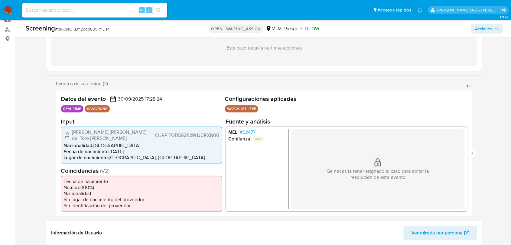
click at [248, 131] on span "# 62477" at bounding box center [248, 132] width 16 height 6
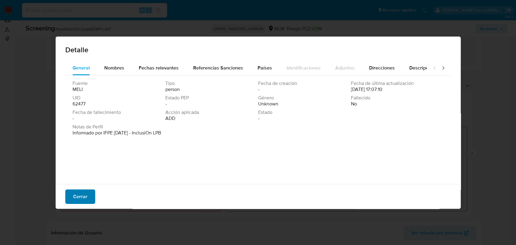
click at [80, 190] on span "Cerrar" at bounding box center [80, 196] width 14 height 13
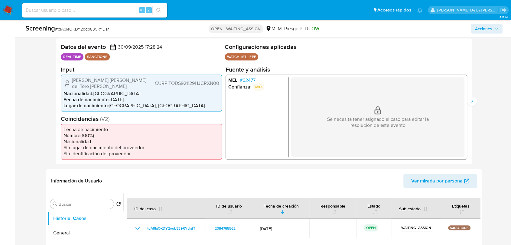
scroll to position [118, 0]
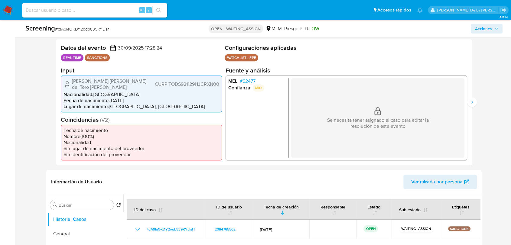
click at [97, 31] on span "# tdA9IaQKDY2oqb839RYLIafT" at bounding box center [83, 29] width 56 height 6
copy span "tdA9IaQKDY2oqb839RYLIafT"
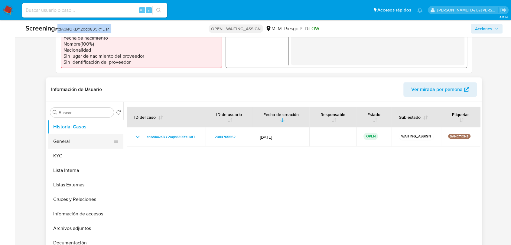
click at [85, 136] on button "General" at bounding box center [83, 141] width 71 height 15
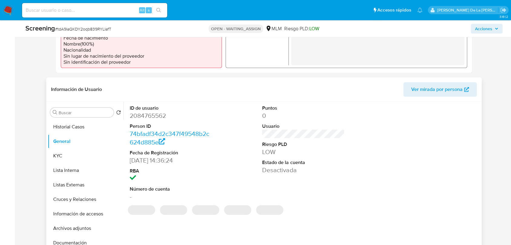
click at [144, 111] on dd "2084765562" at bounding box center [171, 115] width 82 height 8
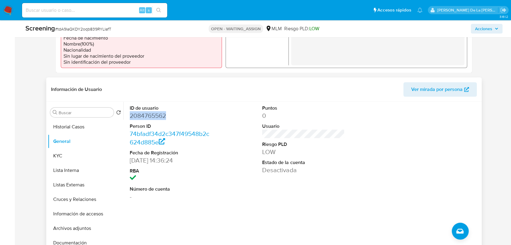
copy dd "2084765562"
